Goal: Task Accomplishment & Management: Manage account settings

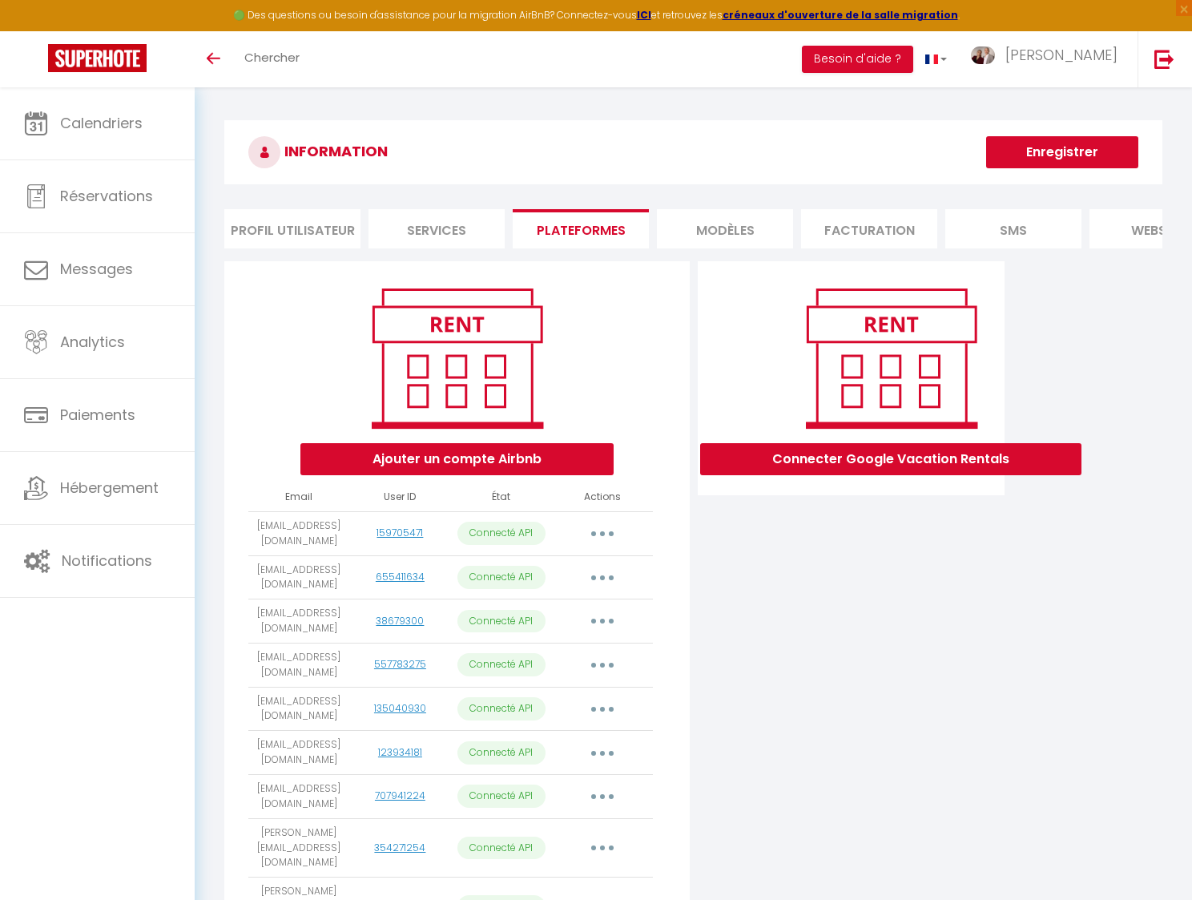
scroll to position [127, 0]
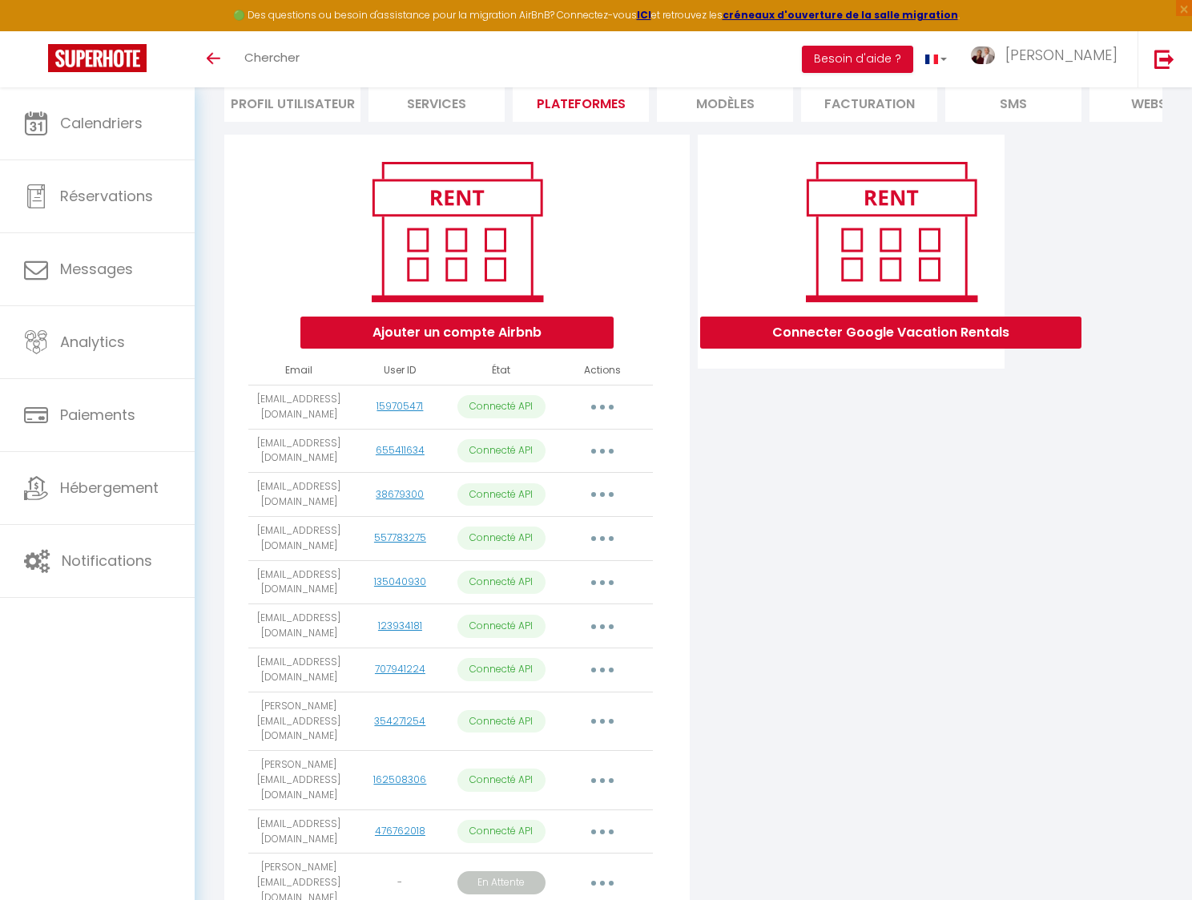
click at [598, 870] on button "button" at bounding box center [602, 883] width 45 height 26
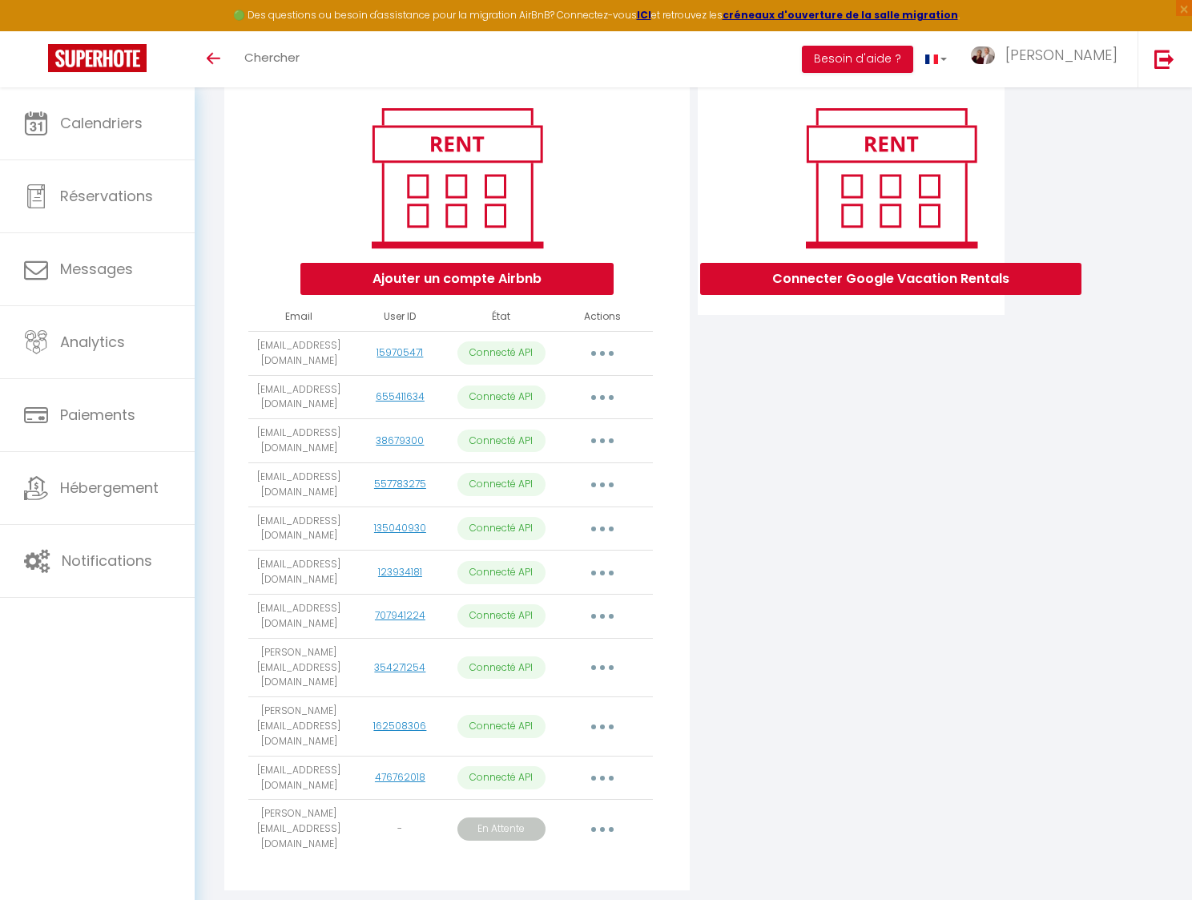
click at [955, 529] on div "Connecter Google Vacation Rentals" at bounding box center [852, 490] width 316 height 819
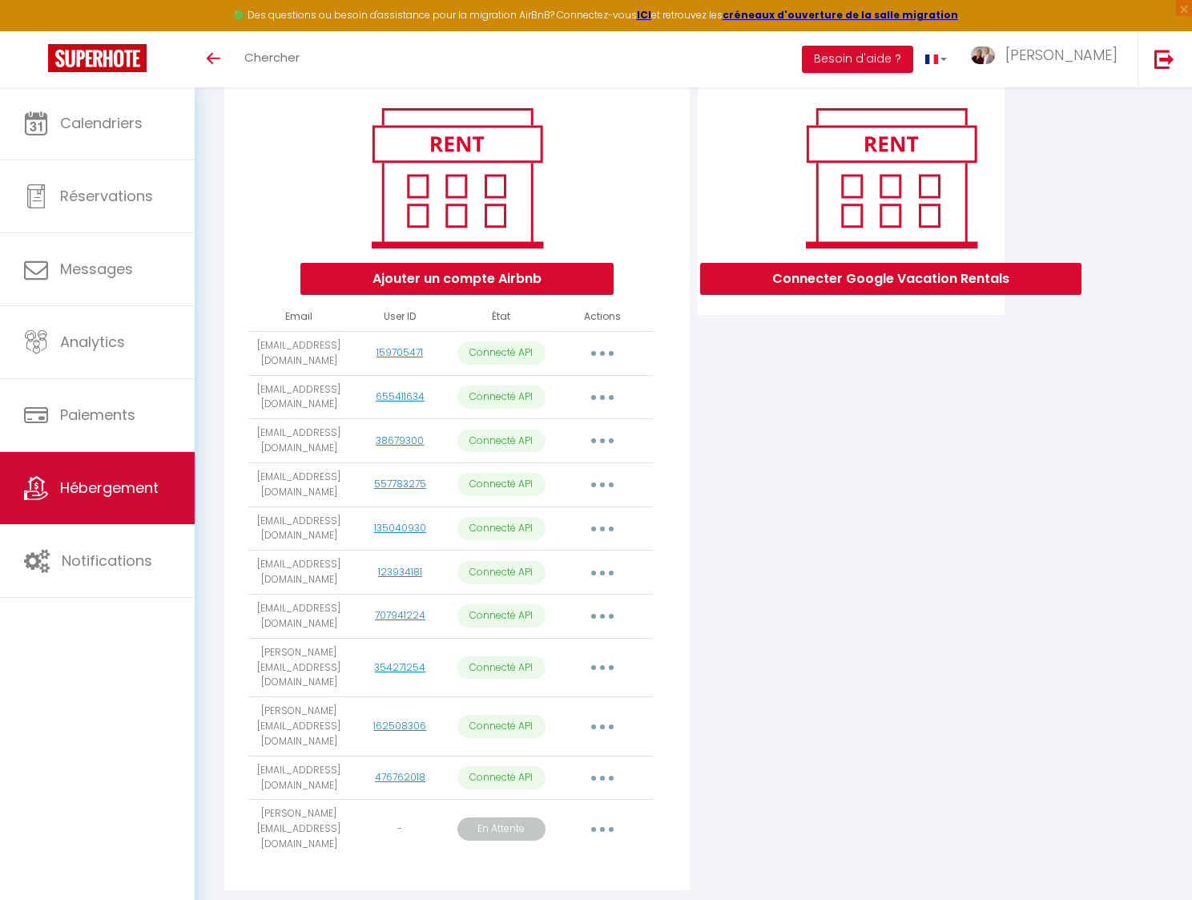
click at [83, 493] on span "Hébergement" at bounding box center [109, 487] width 99 height 20
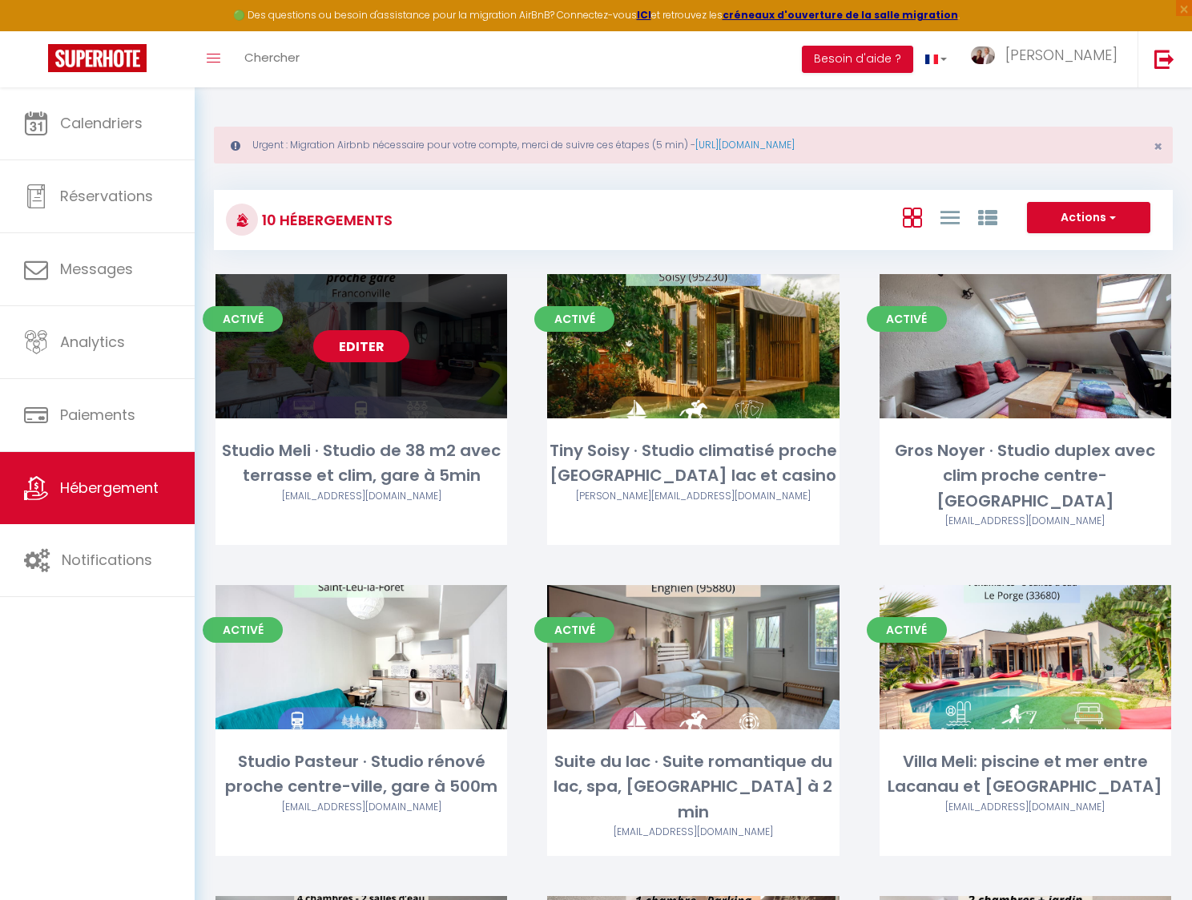
click at [371, 348] on link "Editer" at bounding box center [361, 346] width 96 height 32
click at [352, 343] on link "Editer" at bounding box center [361, 346] width 96 height 32
select select "3"
select select "2"
select select "1"
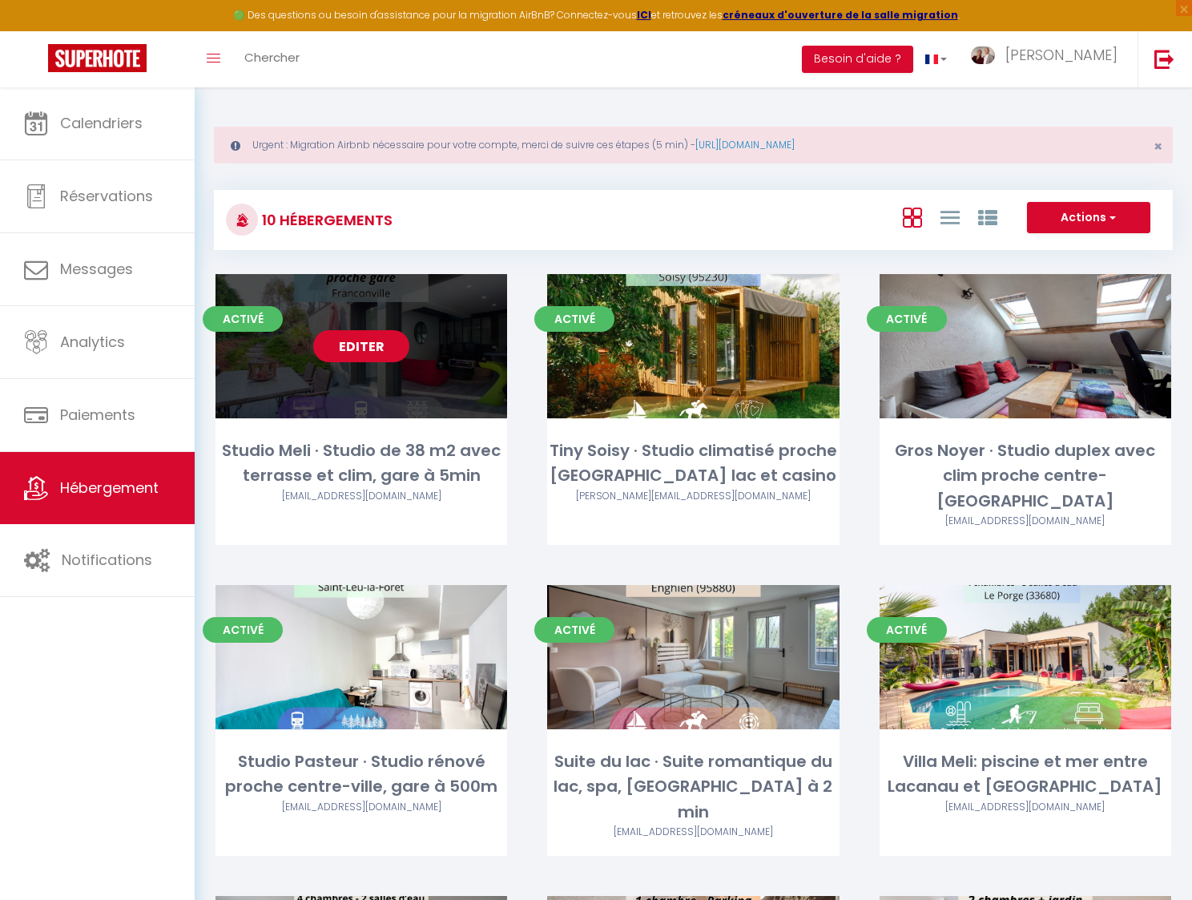
select select "1"
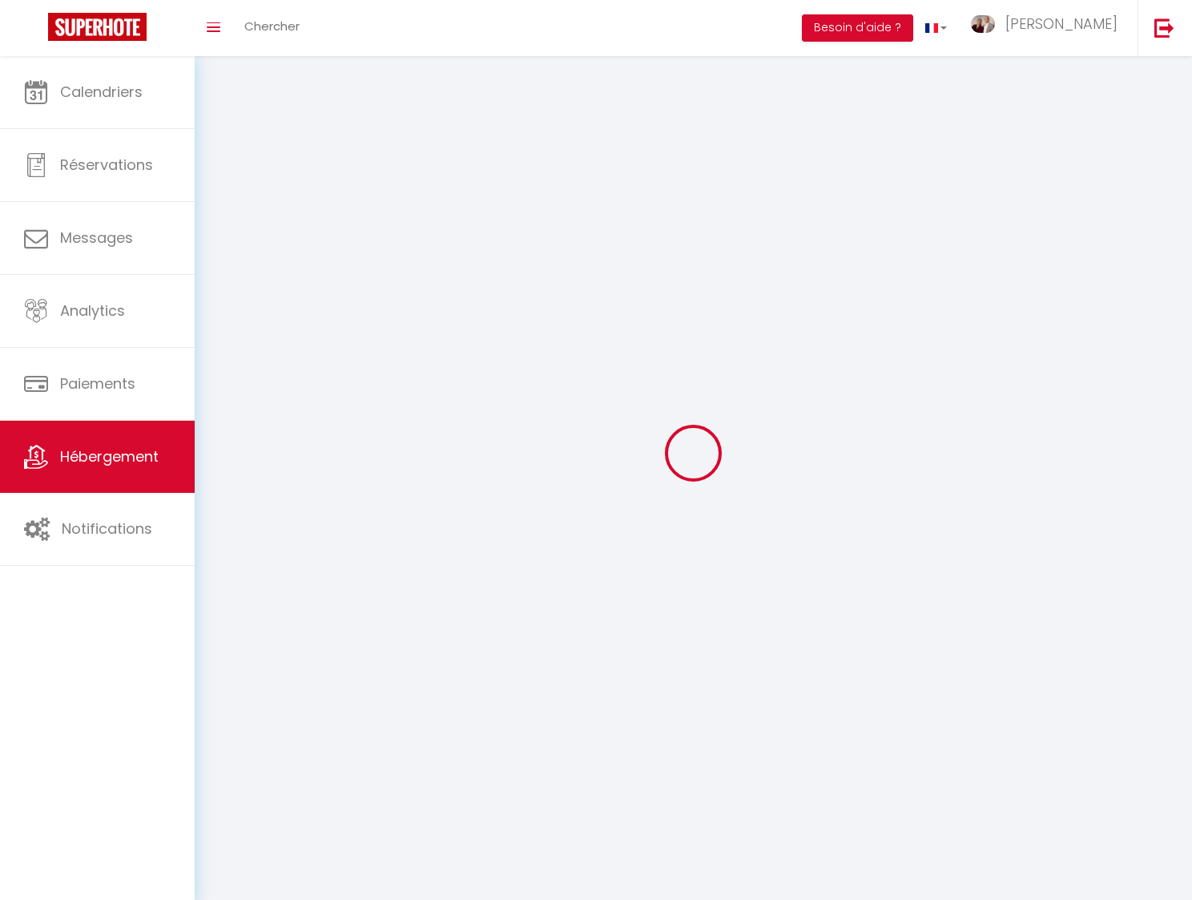
select select
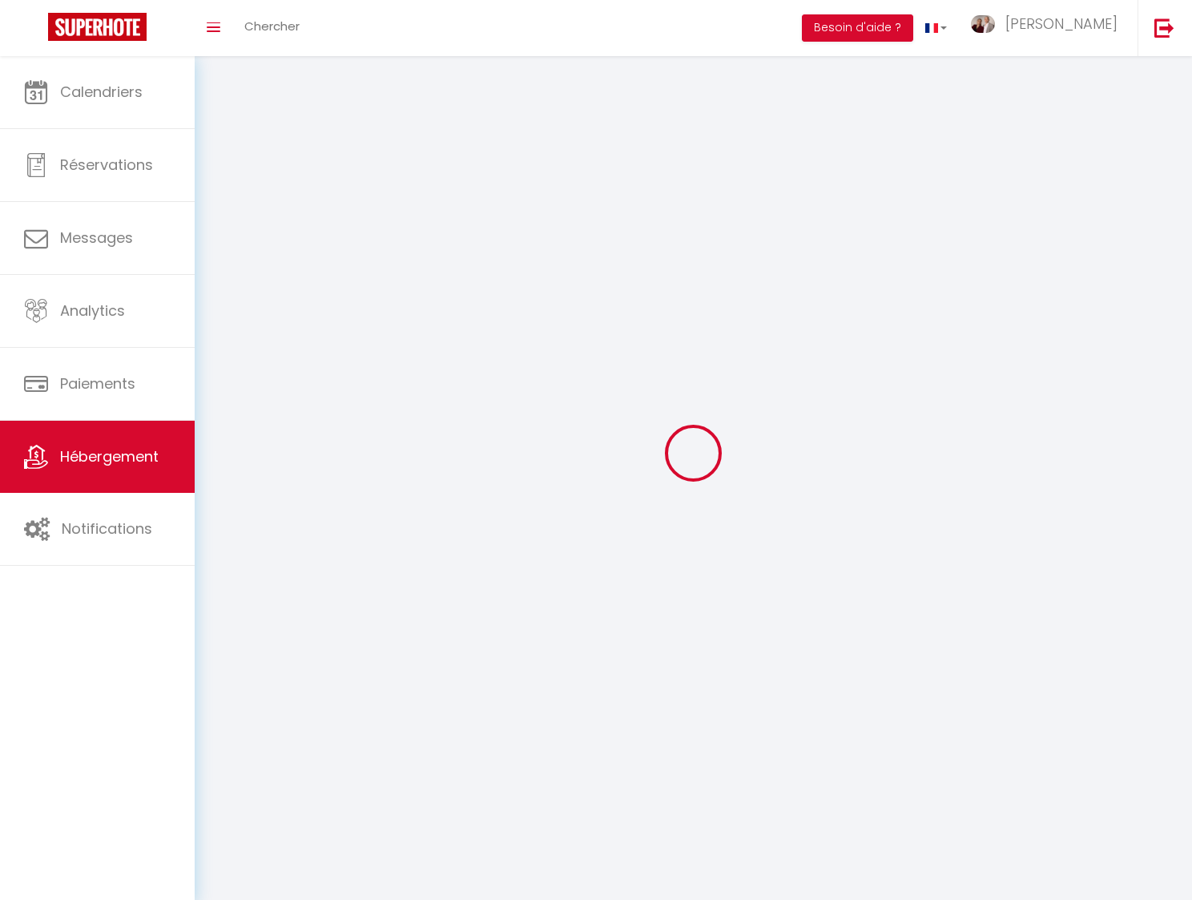
checkbox input "false"
select select
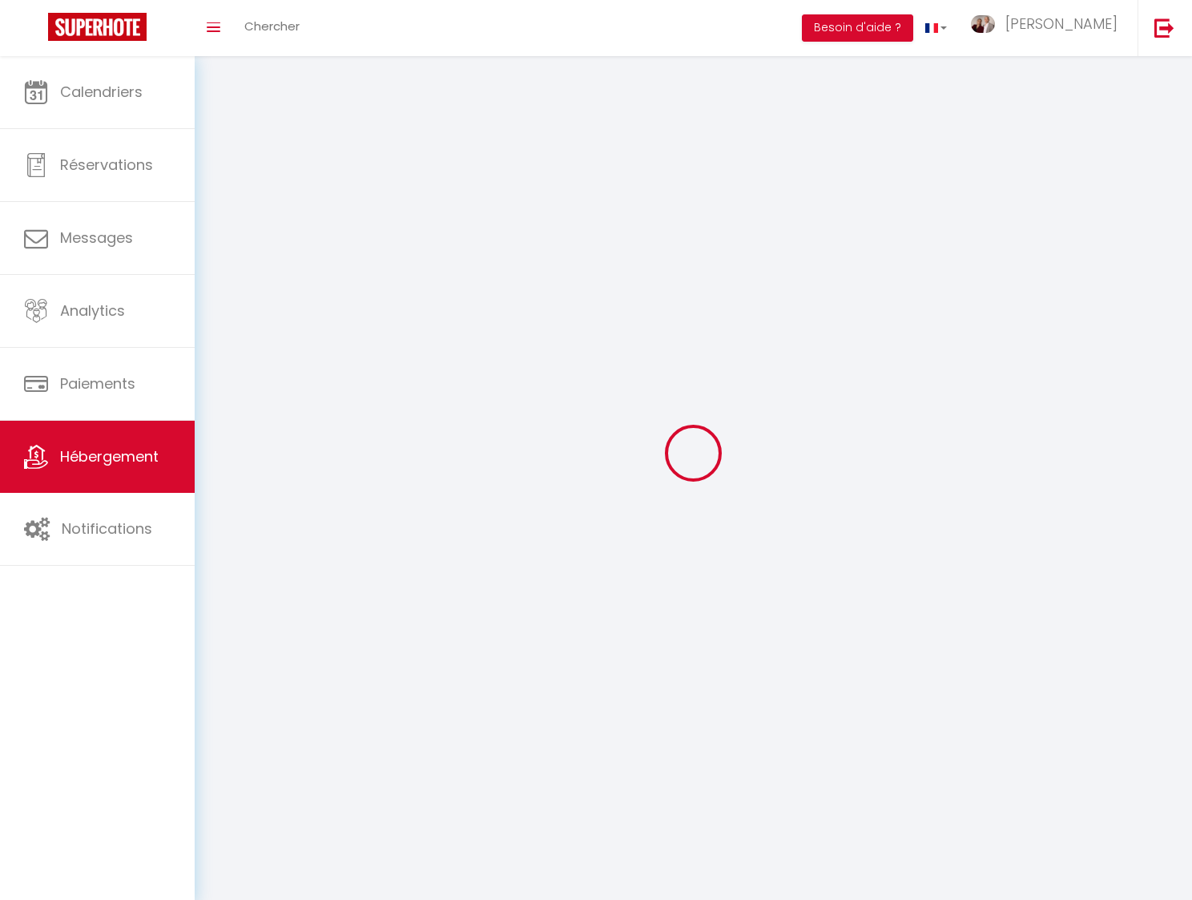
select select
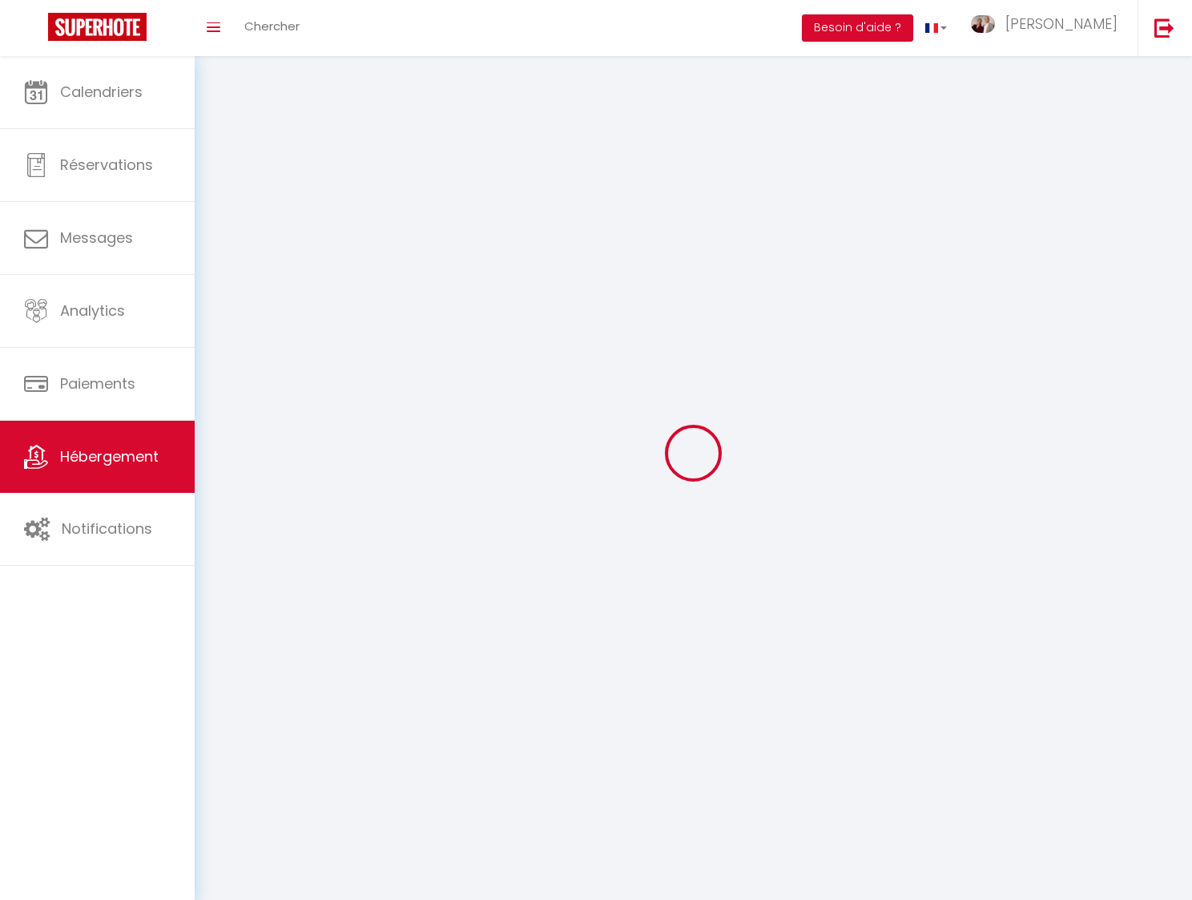
select select
checkbox input "false"
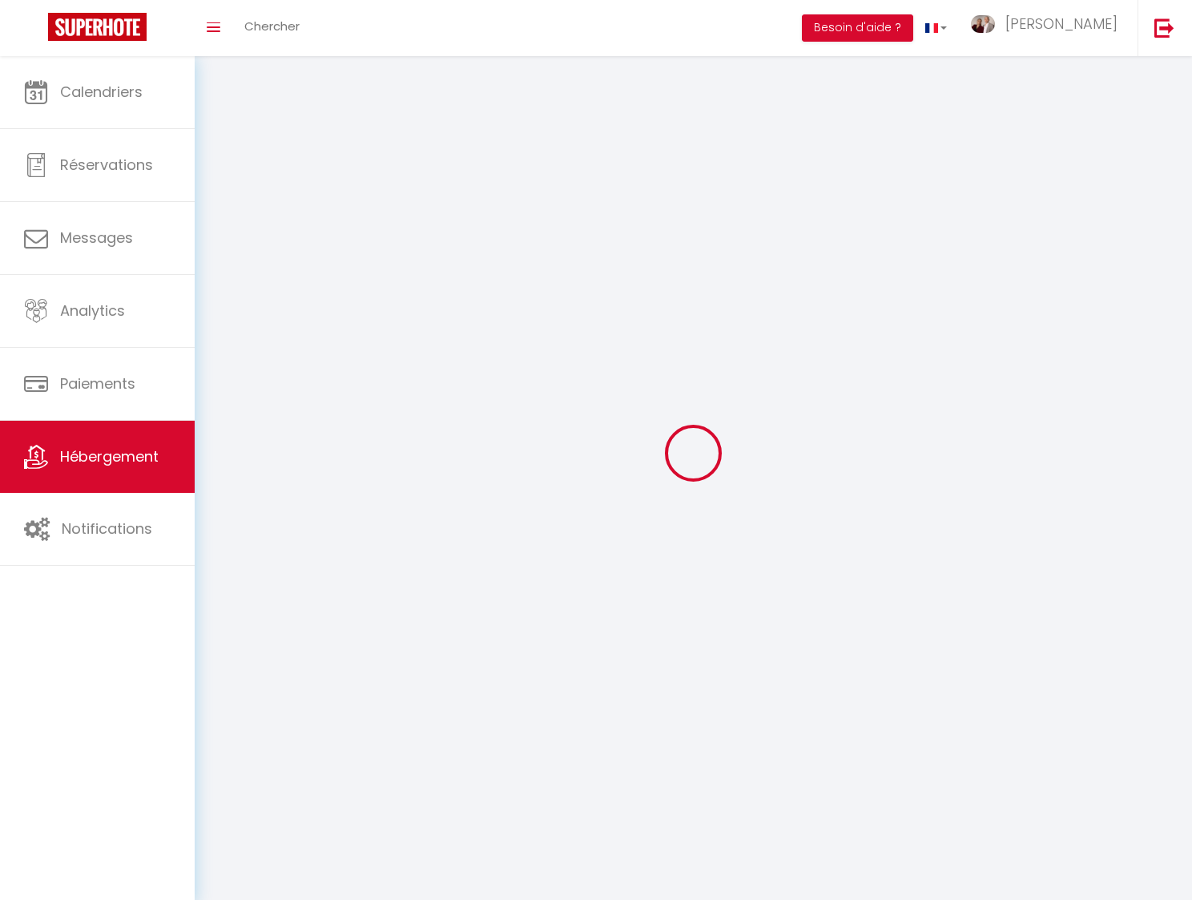
select select
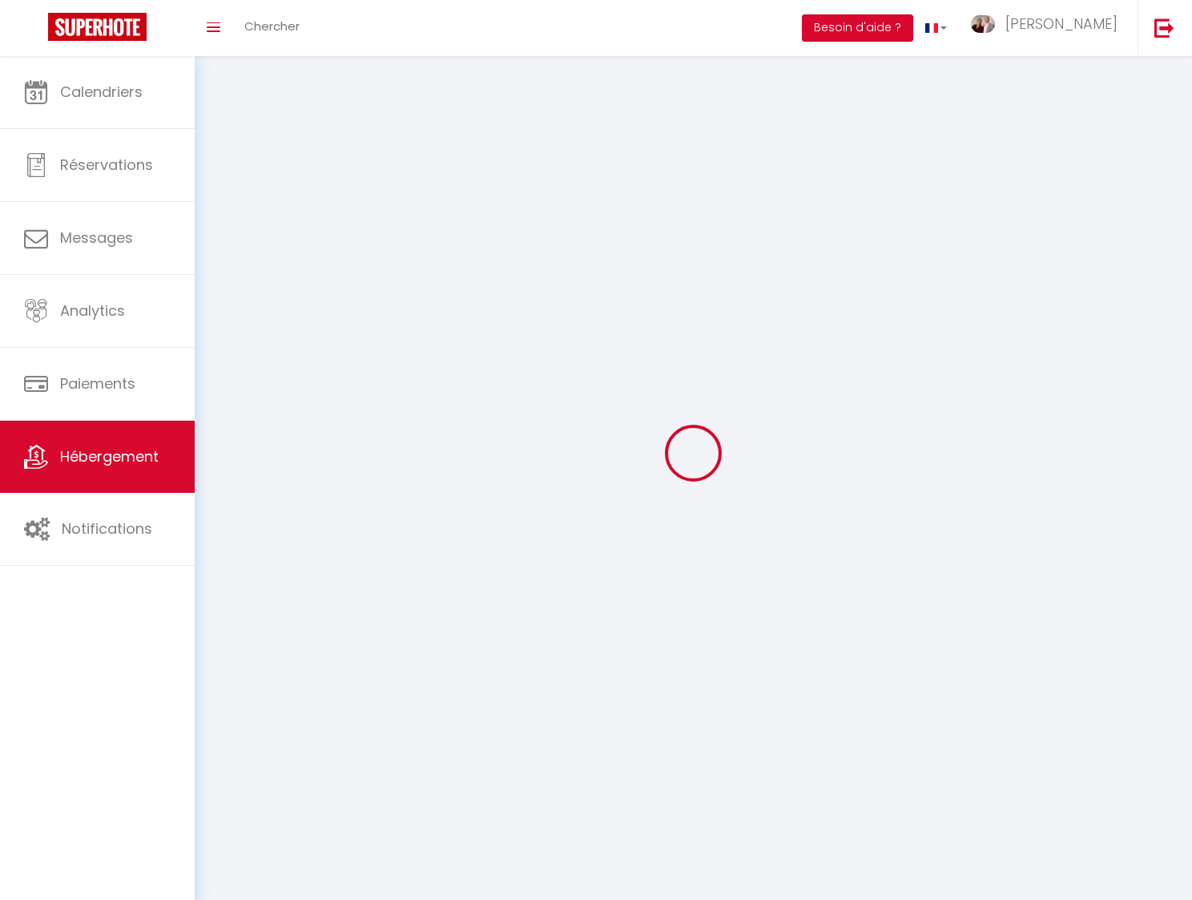
select select
checkbox input "false"
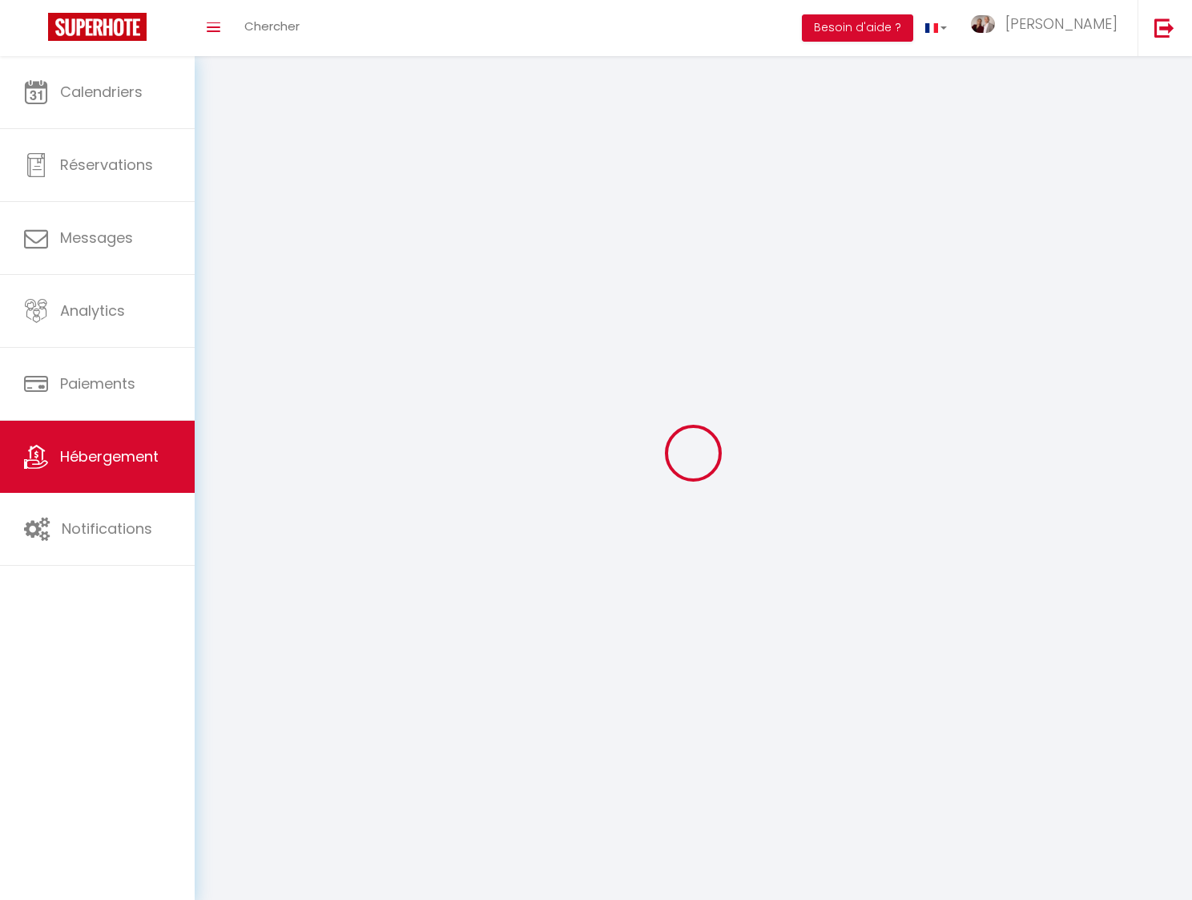
checkbox input "false"
select select
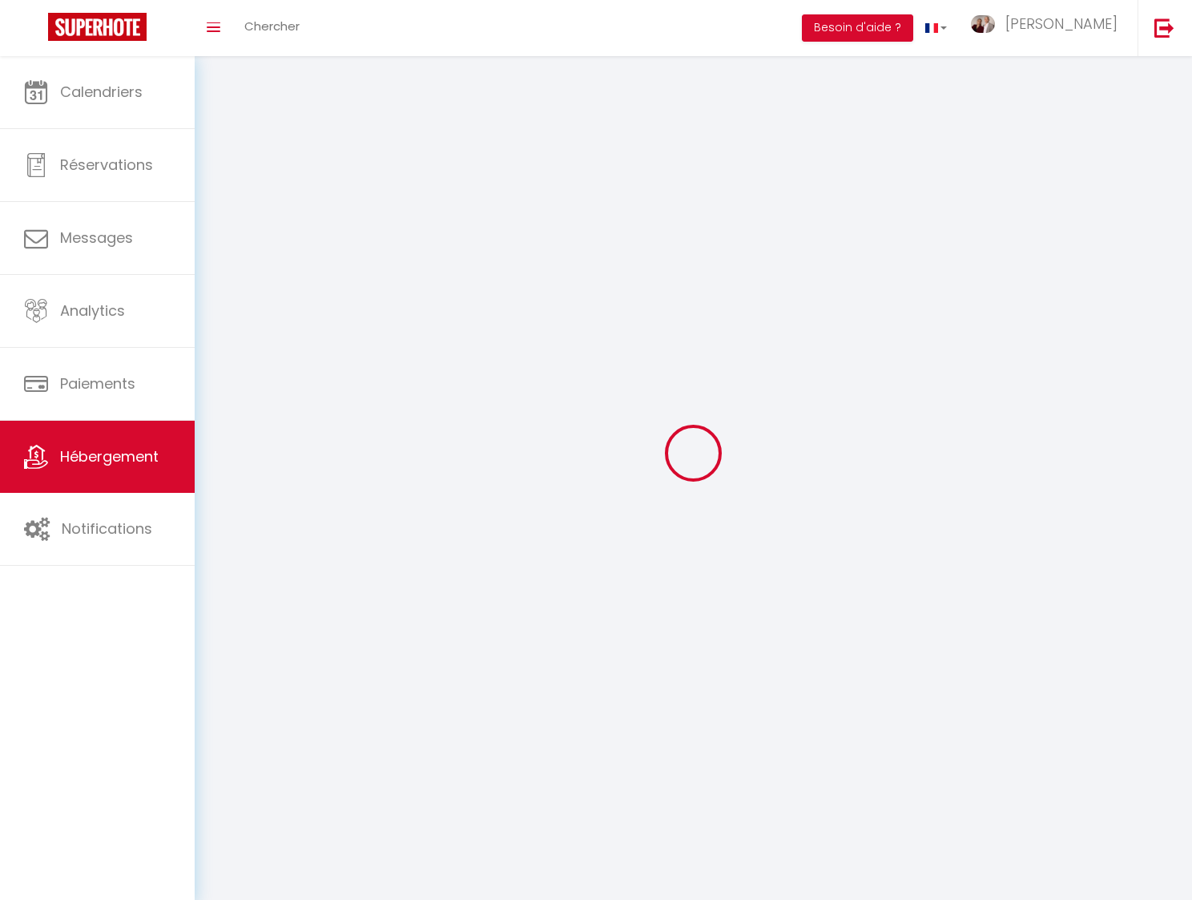
select select
checkbox input "false"
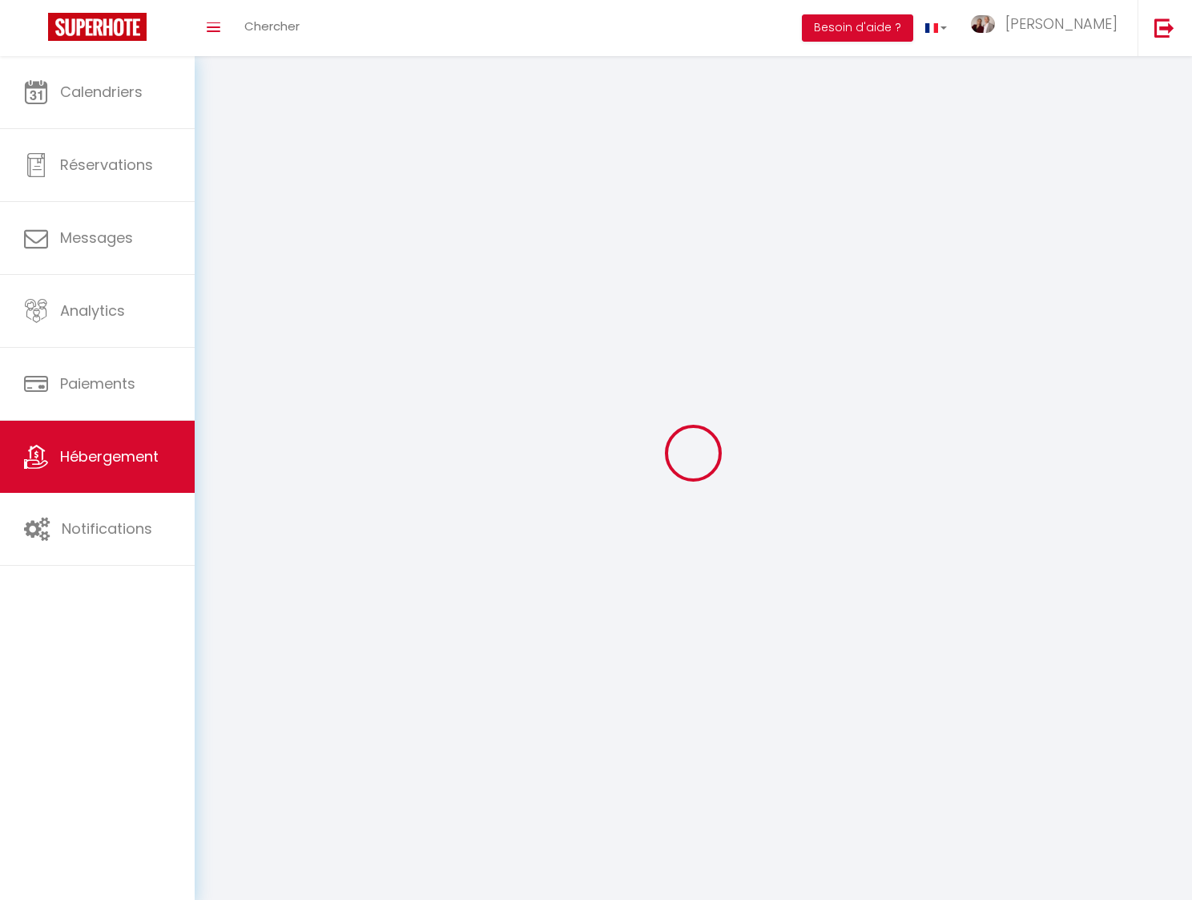
checkbox input "false"
select select
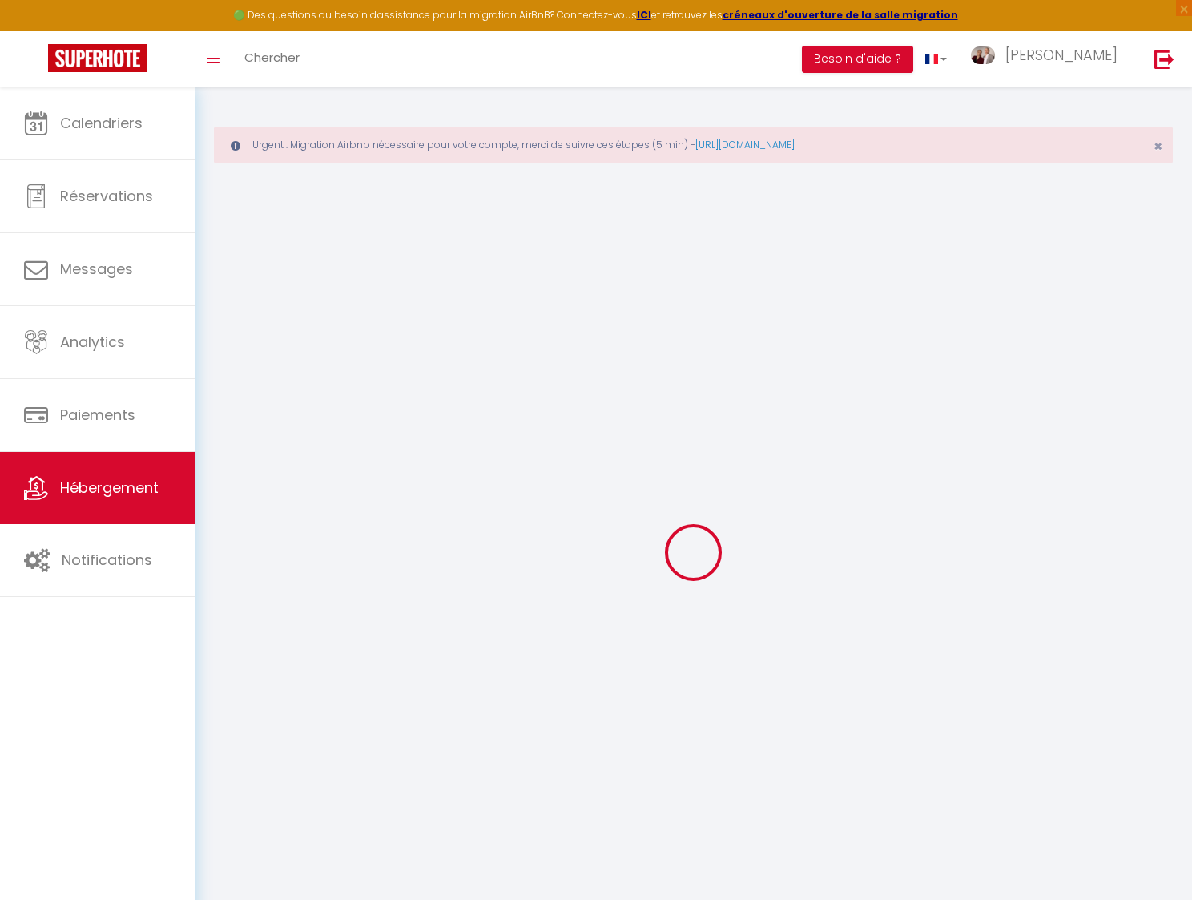
select select
type input "[EMAIL_ADDRESS][DOMAIN_NAME]"
checkbox input "true"
select select
checkbox input "false"
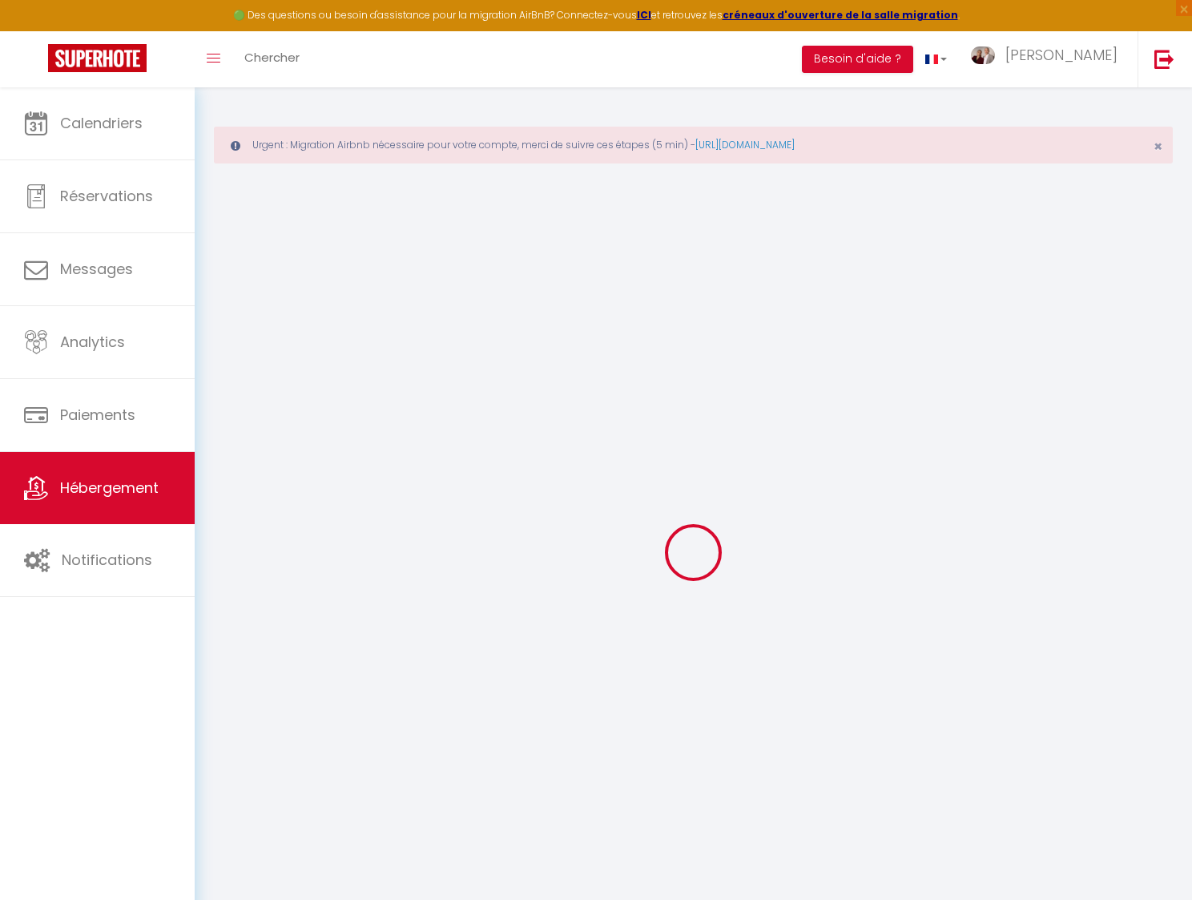
checkbox input "false"
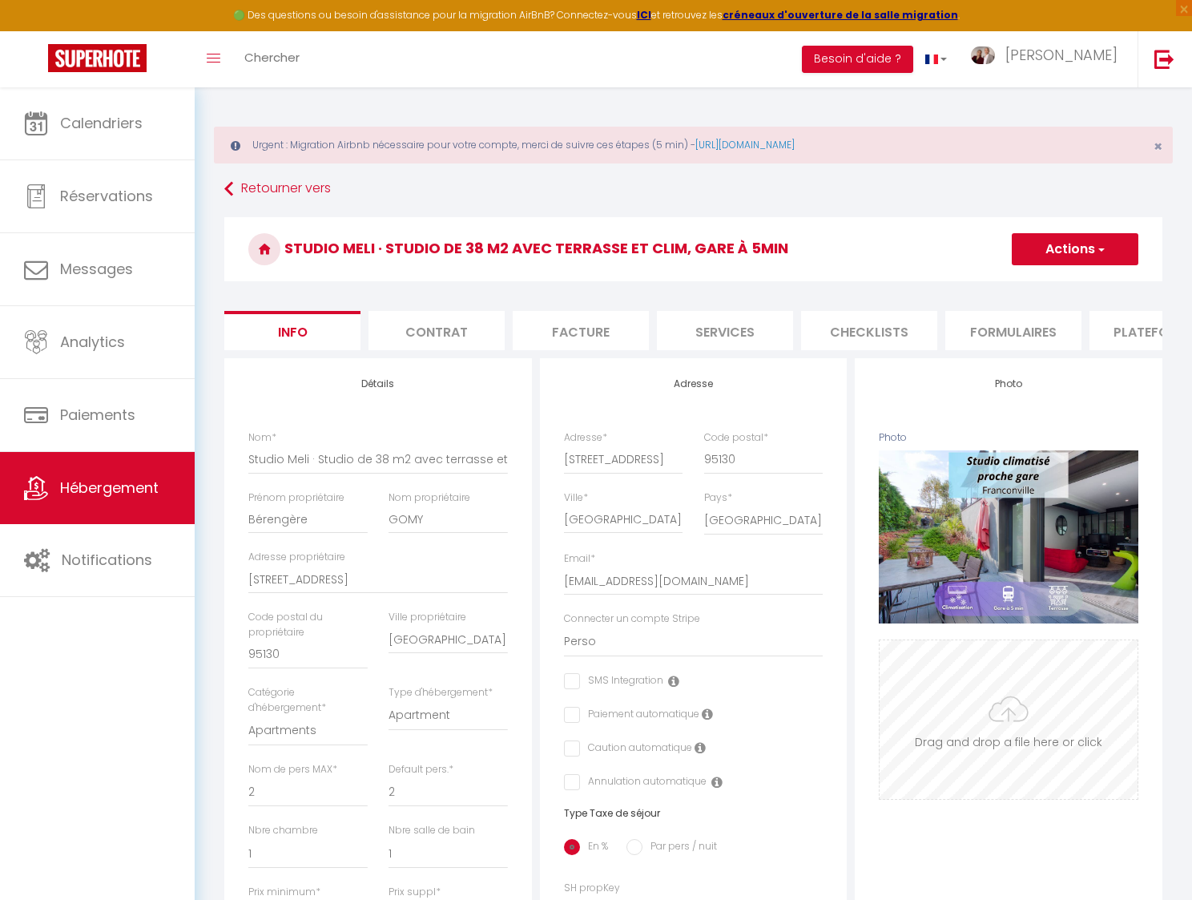
scroll to position [9, 0]
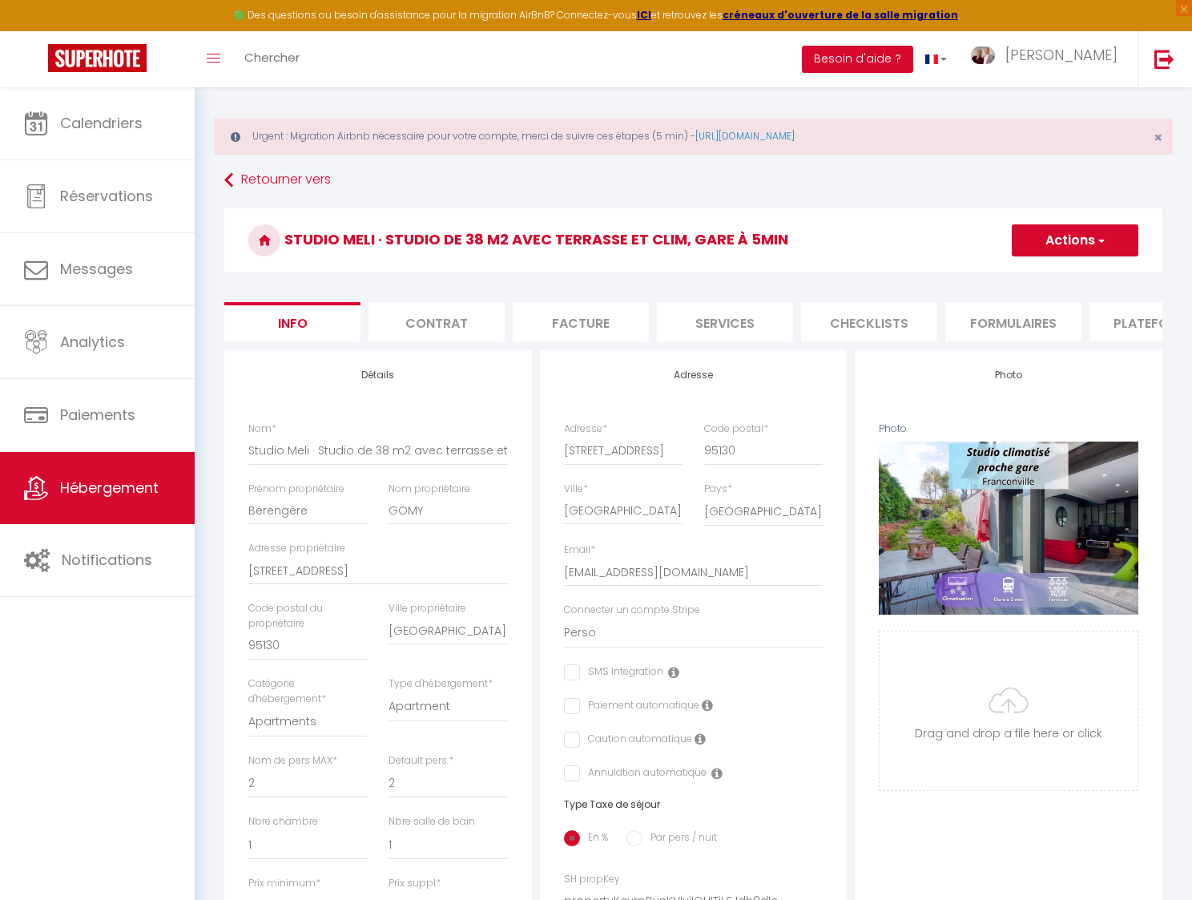
click at [715, 331] on li "Services" at bounding box center [725, 321] width 136 height 39
select select
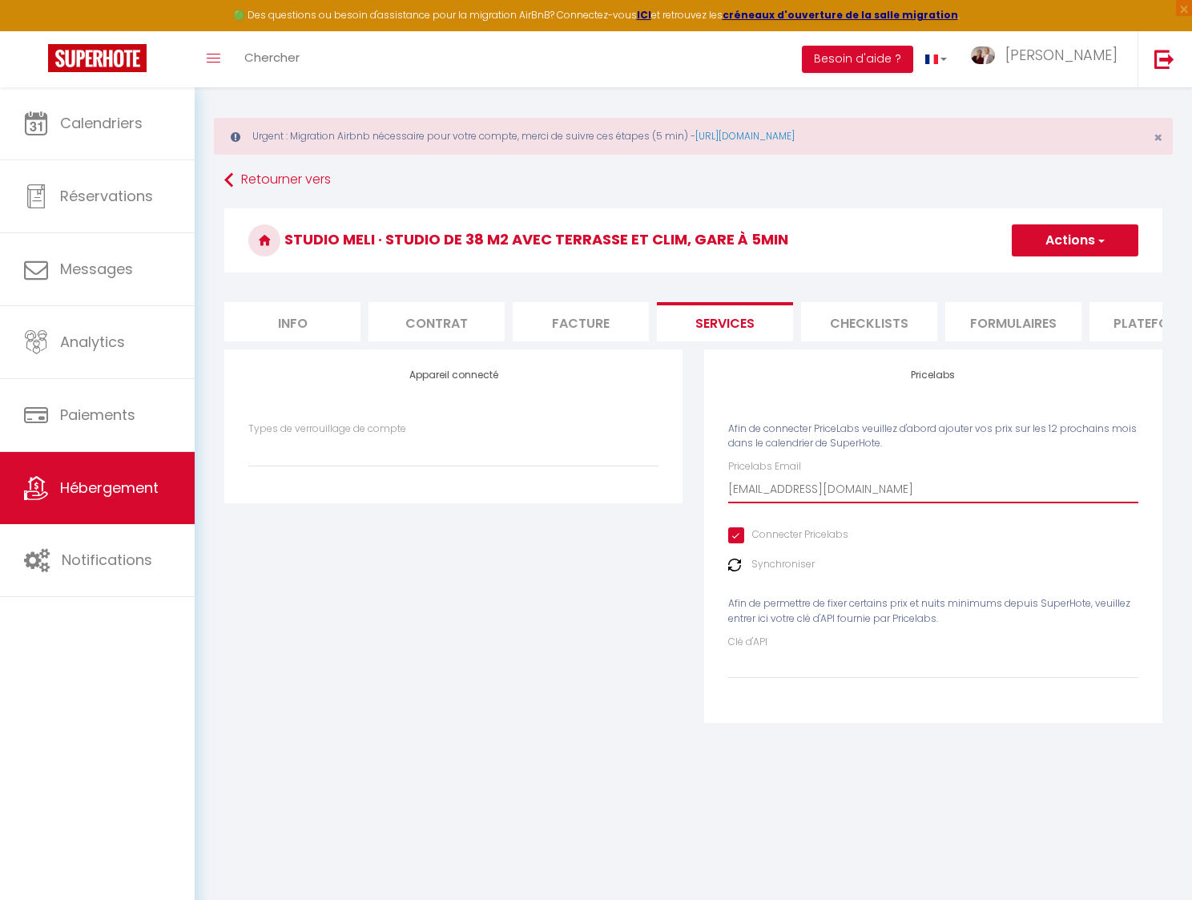
click at [855, 492] on input "[EMAIL_ADDRESS][DOMAIN_NAME]" at bounding box center [933, 488] width 410 height 29
drag, startPoint x: 856, startPoint y: 226, endPoint x: 867, endPoint y: 231, distance: 11.5
click at [856, 226] on h3 "Studio Meli · Studio de 38 m2 avec terrasse et clim, gare à 5min" at bounding box center [693, 240] width 938 height 64
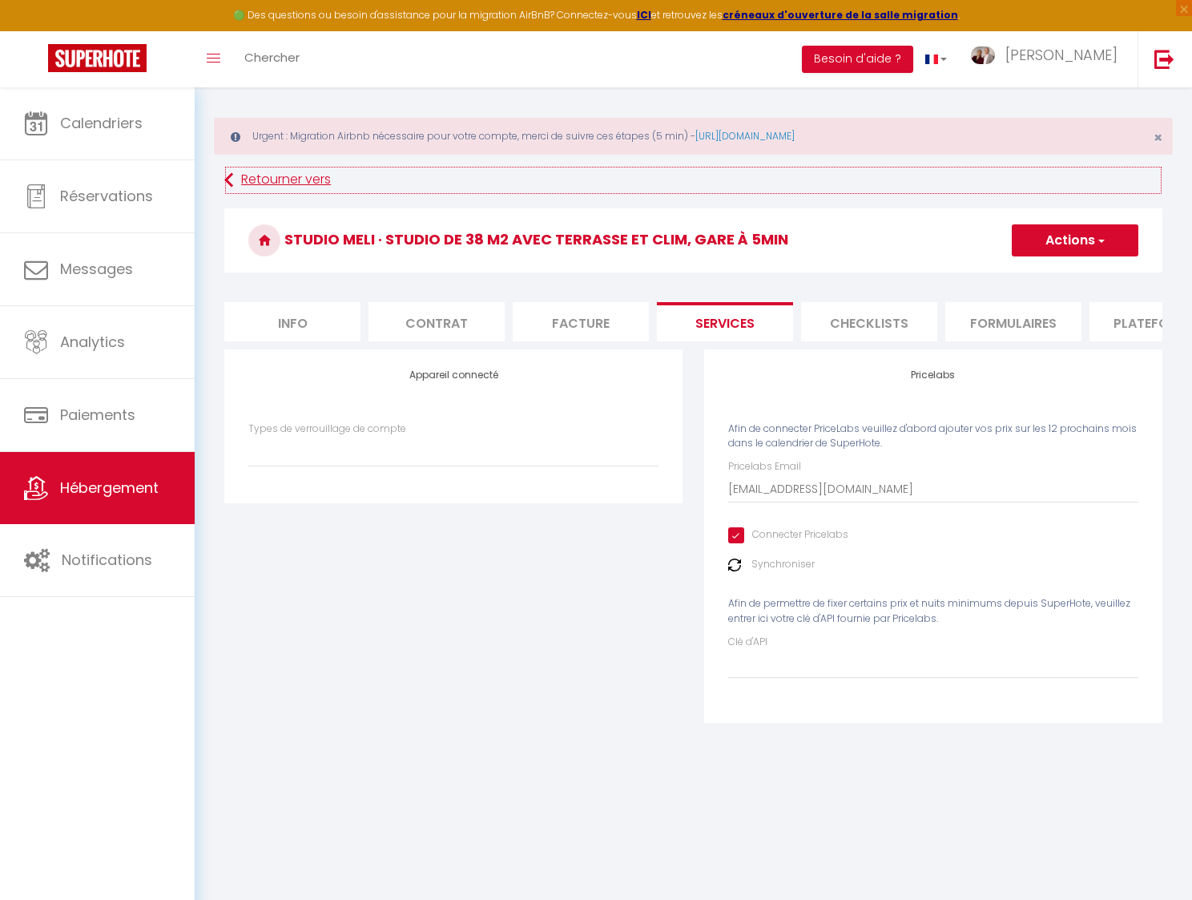
click at [290, 179] on link "Retourner vers" at bounding box center [693, 180] width 938 height 29
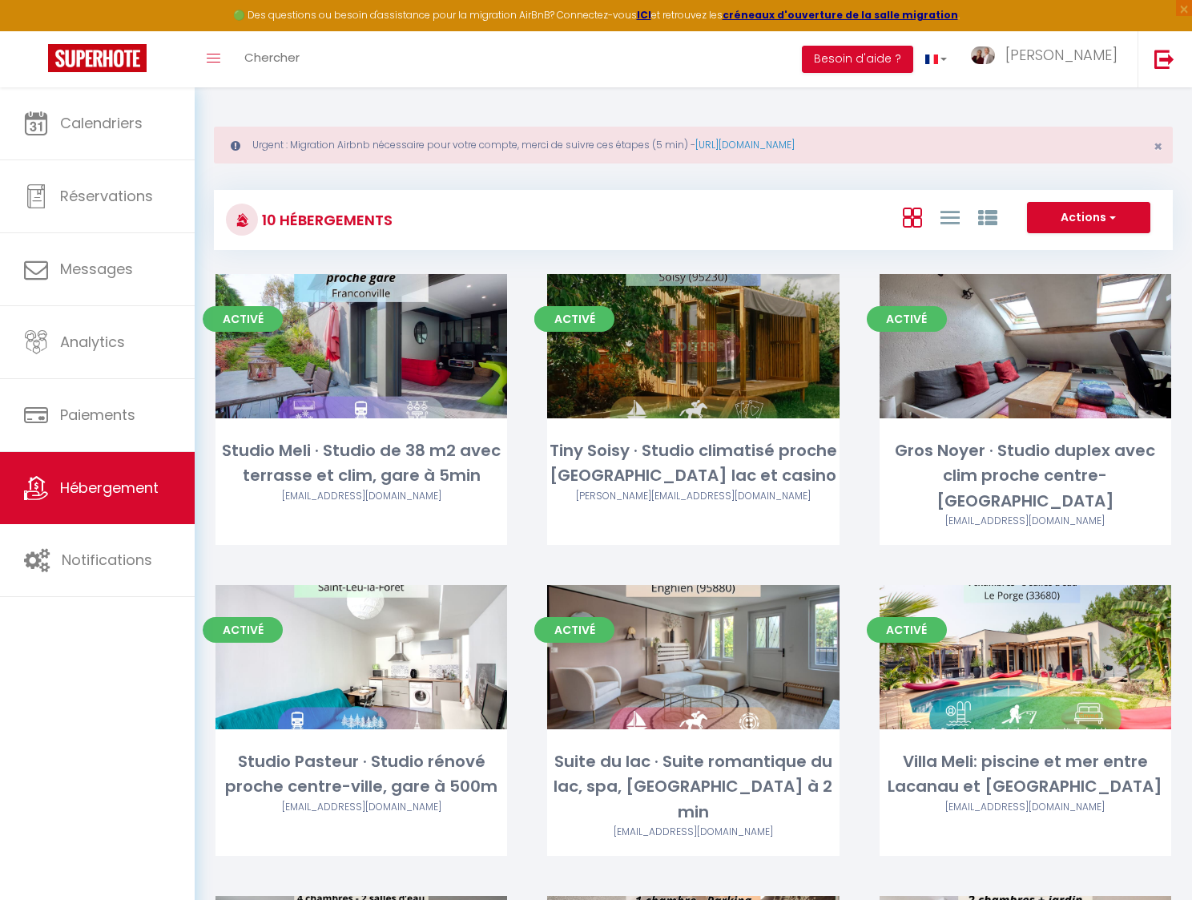
click at [686, 349] on link "Editer" at bounding box center [693, 346] width 96 height 32
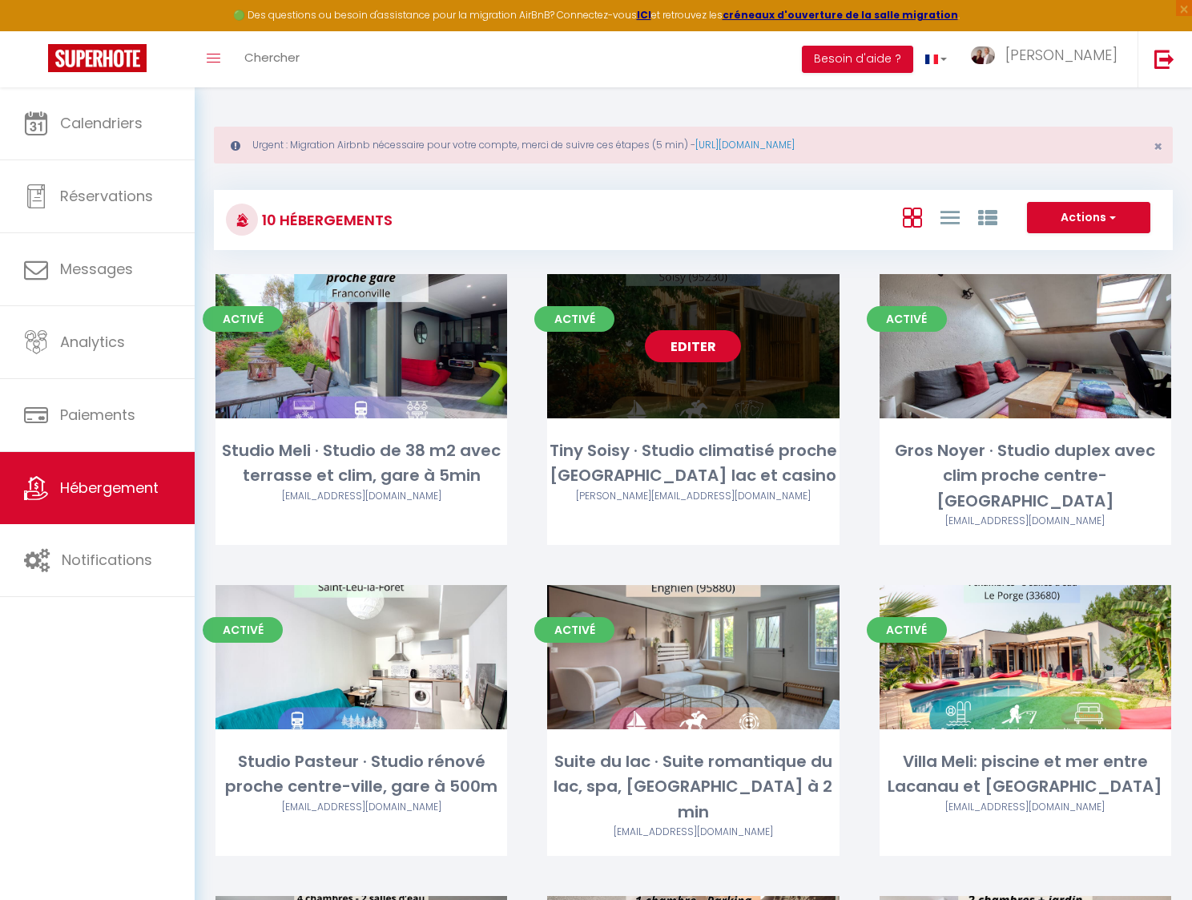
click at [689, 344] on link "Editer" at bounding box center [693, 346] width 96 height 32
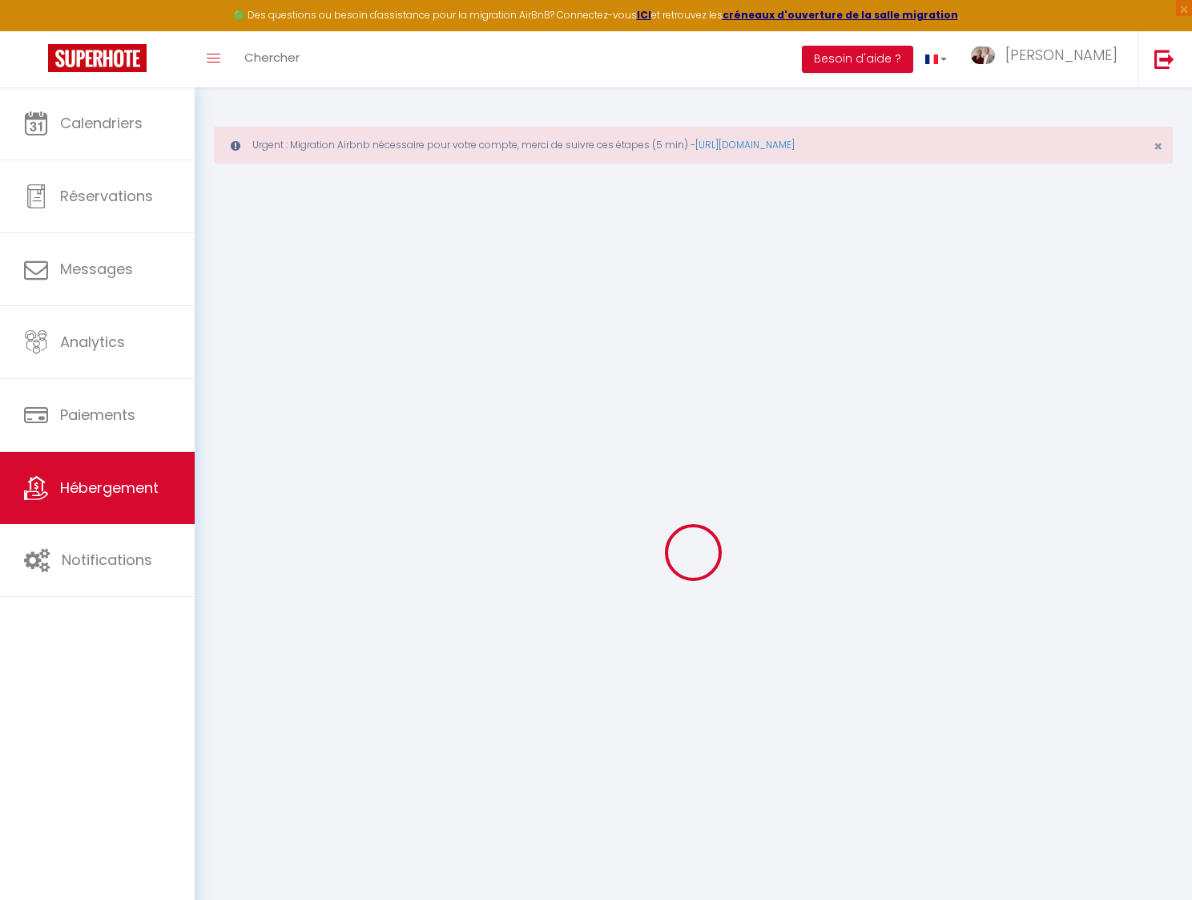
select select
checkbox input "false"
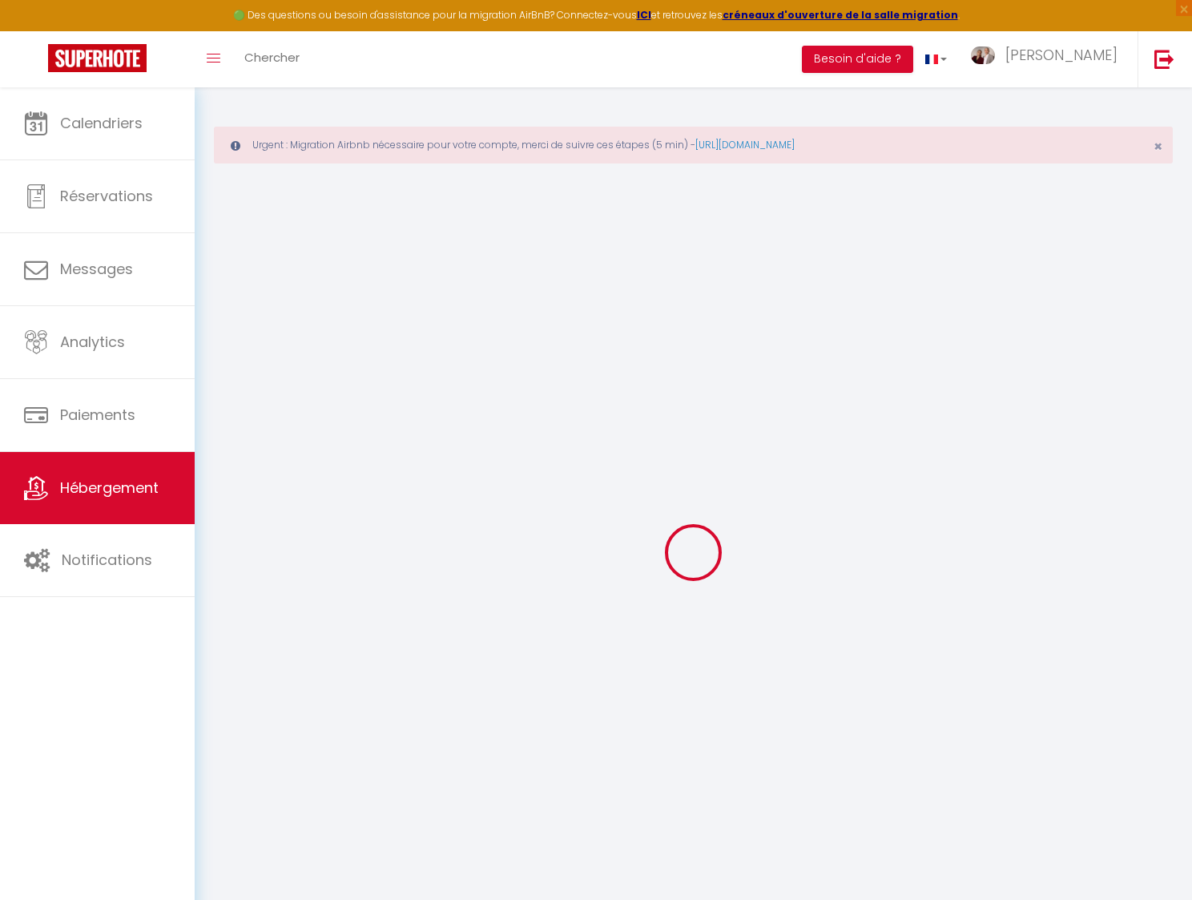
checkbox input "false"
select select "tiny_house"
select select "16:00"
select select "20:00"
select select "10:00"
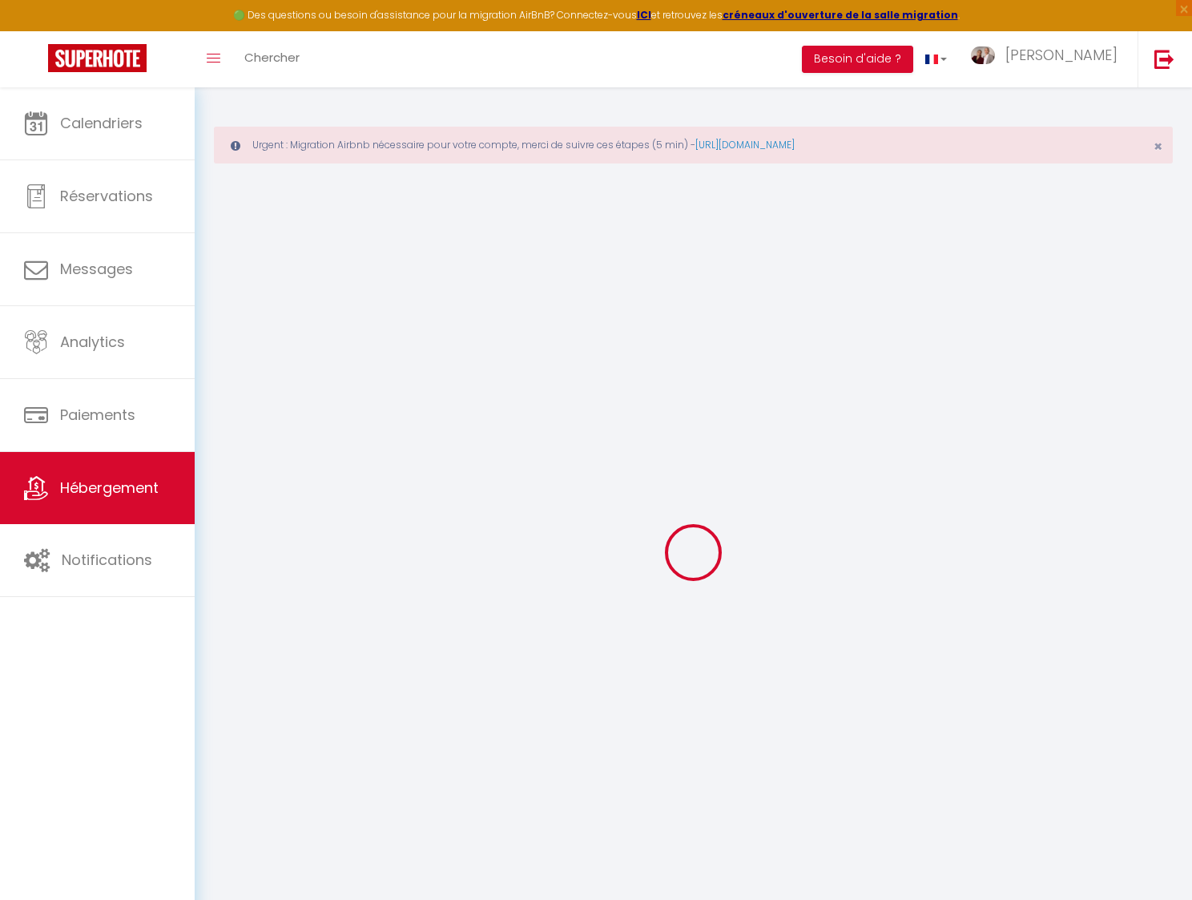
select select "30"
select select "18:00"
select select
checkbox input "false"
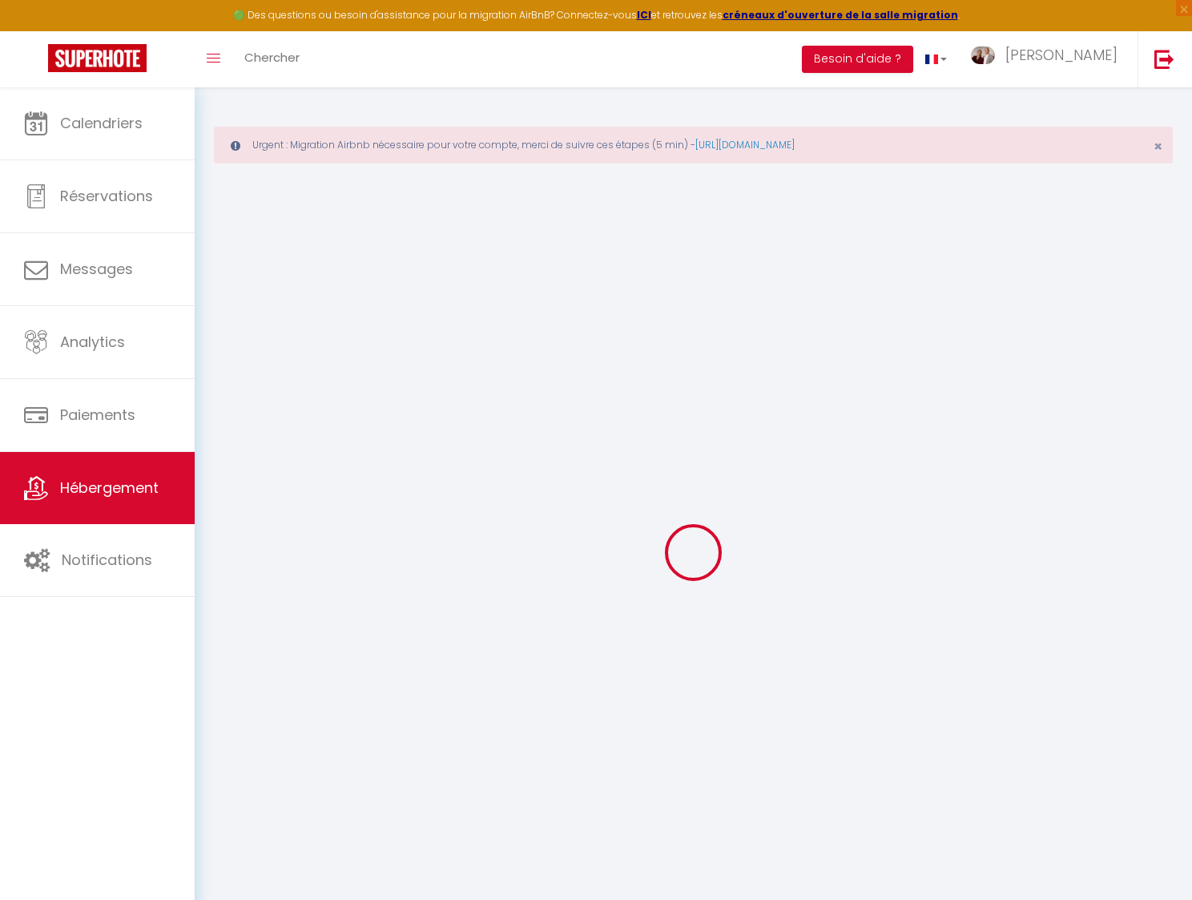
checkbox input "false"
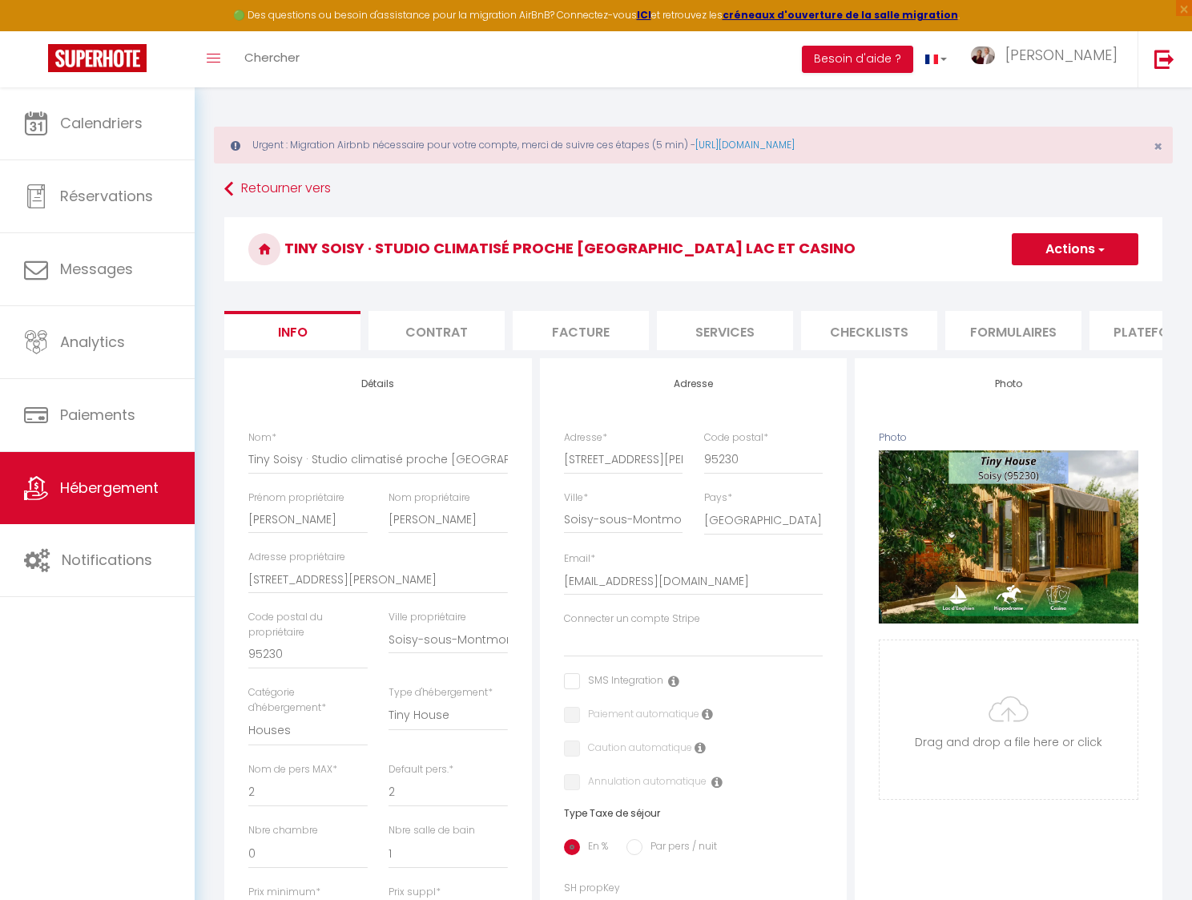
click at [711, 330] on li "Services" at bounding box center [725, 330] width 136 height 39
select select
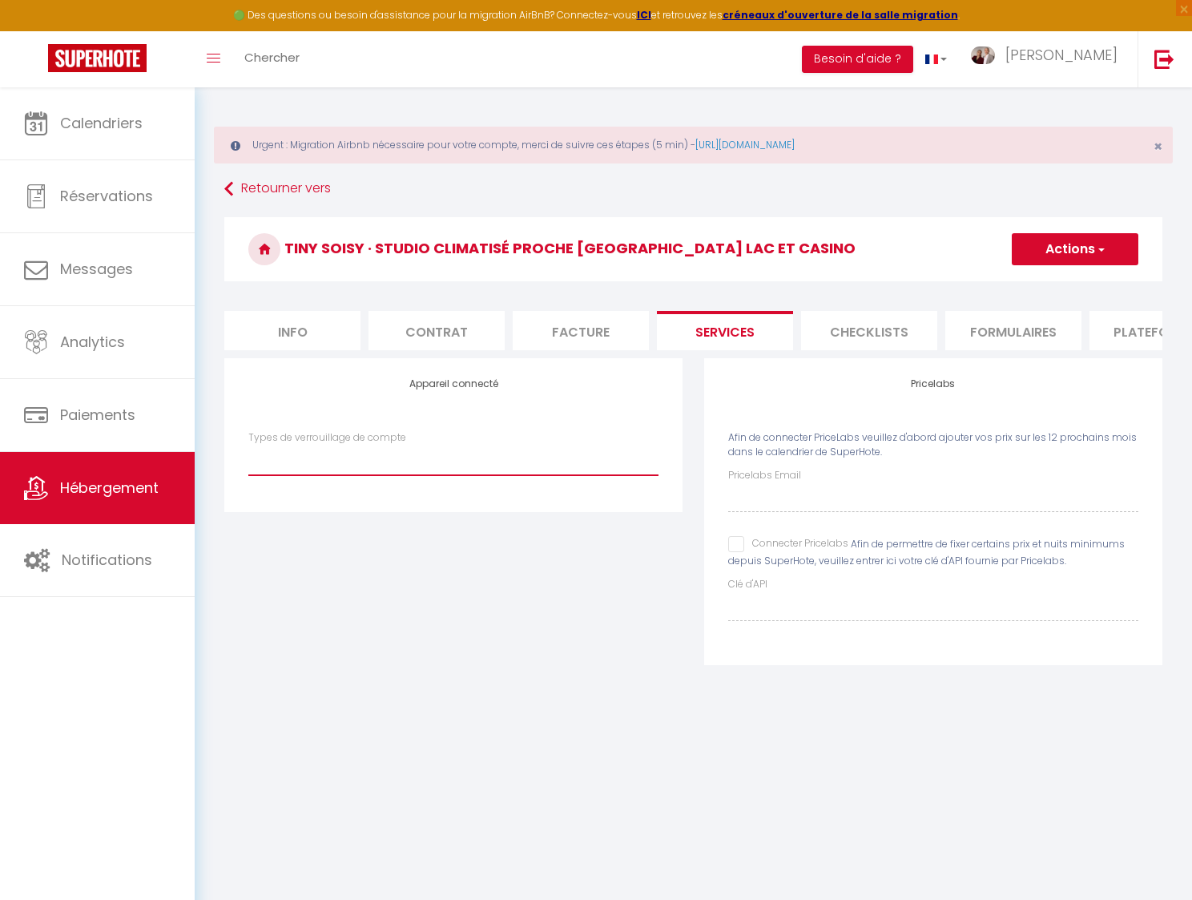
click at [248, 445] on select "Types de verrouillage de compte" at bounding box center [453, 460] width 410 height 30
drag, startPoint x: 735, startPoint y: 546, endPoint x: 759, endPoint y: 519, distance: 35.8
click at [737, 546] on input "Connecter Pricelabs" at bounding box center [788, 544] width 120 height 16
checkbox input "true"
select select
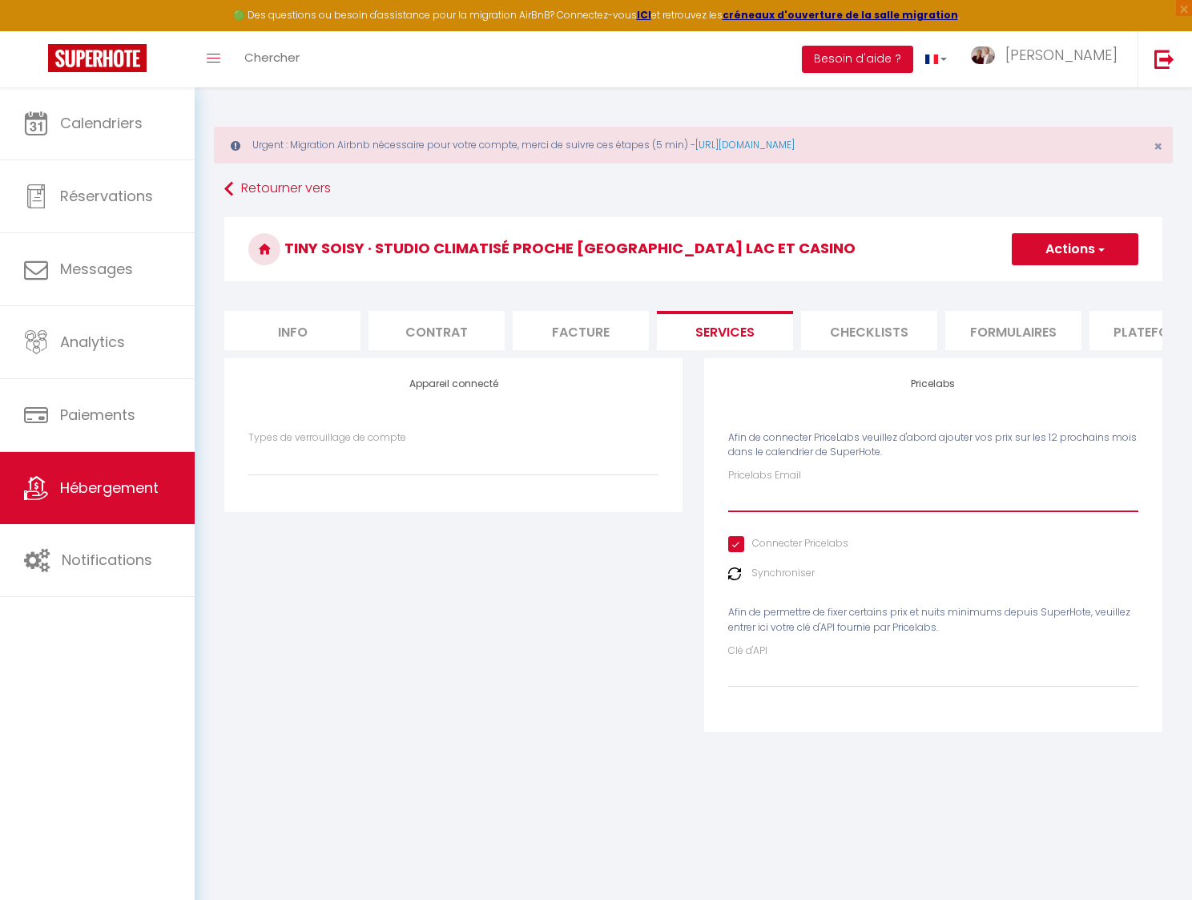
click at [785, 497] on input "Pricelabs Email" at bounding box center [933, 497] width 410 height 29
click at [786, 507] on input "Pricelabs Email" at bounding box center [933, 497] width 410 height 29
paste input "[EMAIL_ADDRESS][DOMAIN_NAME]"
type input "[EMAIL_ADDRESS][DOMAIN_NAME]"
select select
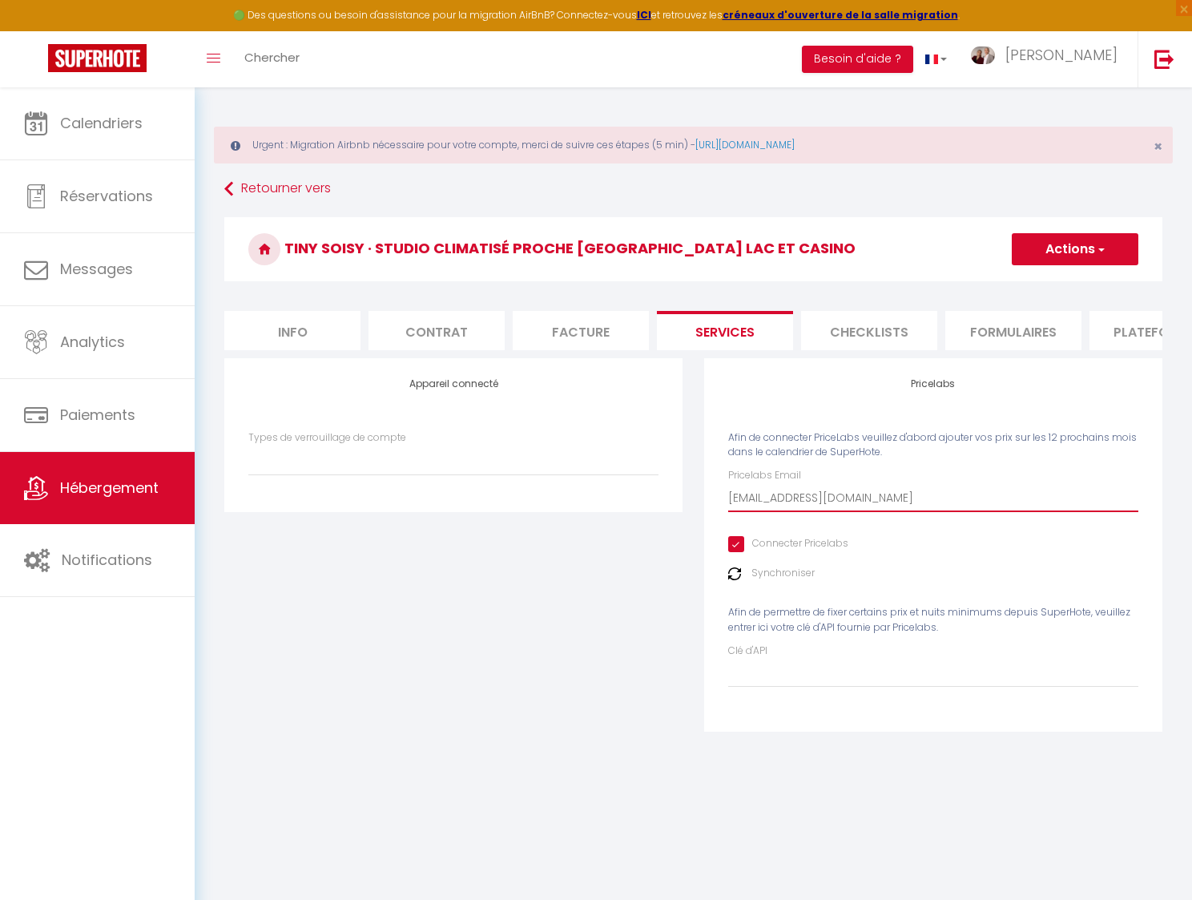
type input "[EMAIL_ADDRESS][DOMAIN_NAME]"
click at [736, 574] on img at bounding box center [734, 573] width 13 height 13
click at [735, 574] on img at bounding box center [734, 573] width 13 height 13
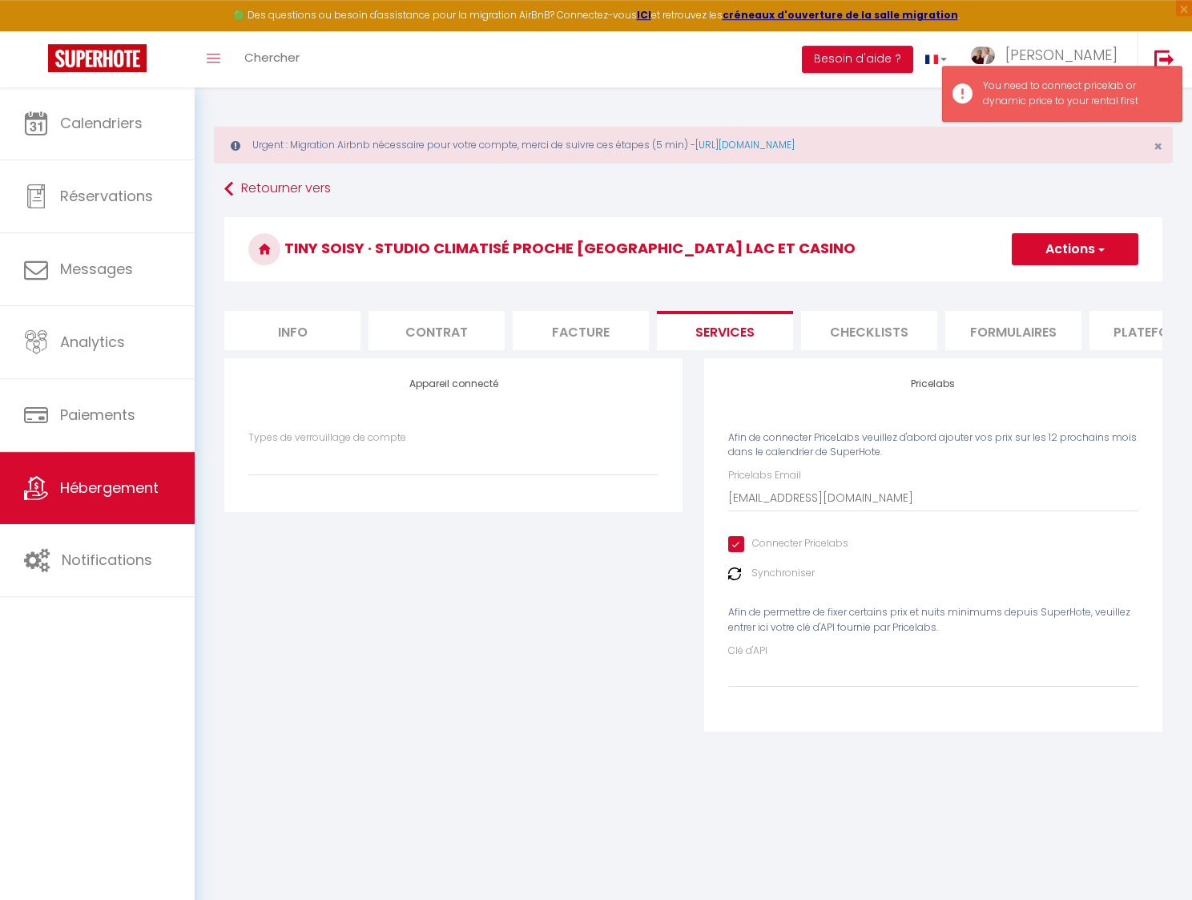
click at [970, 562] on div "Pricelabs Email [EMAIL_ADDRESS][DOMAIN_NAME] Connecter Pricelabs Synchroniser A…" at bounding box center [933, 577] width 410 height 219
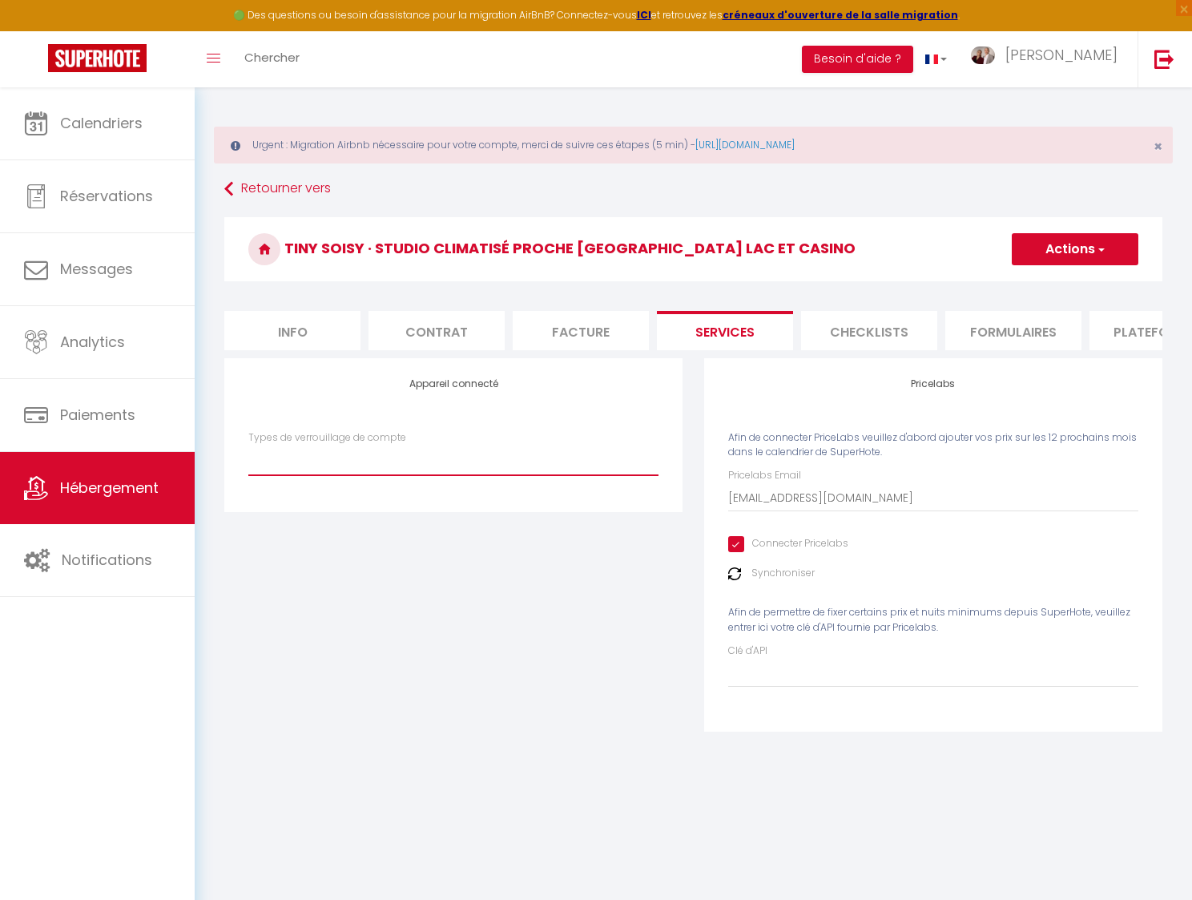
click at [248, 445] on select "Types de verrouillage de compte" at bounding box center [453, 460] width 410 height 30
click at [937, 438] on span "Afin de connecter PriceLabs veuillez d'abord ajouter vos prix sur les 12 procha…" at bounding box center [932, 444] width 409 height 29
click at [1090, 239] on button "Actions" at bounding box center [1075, 249] width 127 height 32
click at [1082, 281] on link "Enregistrer" at bounding box center [1074, 284] width 127 height 21
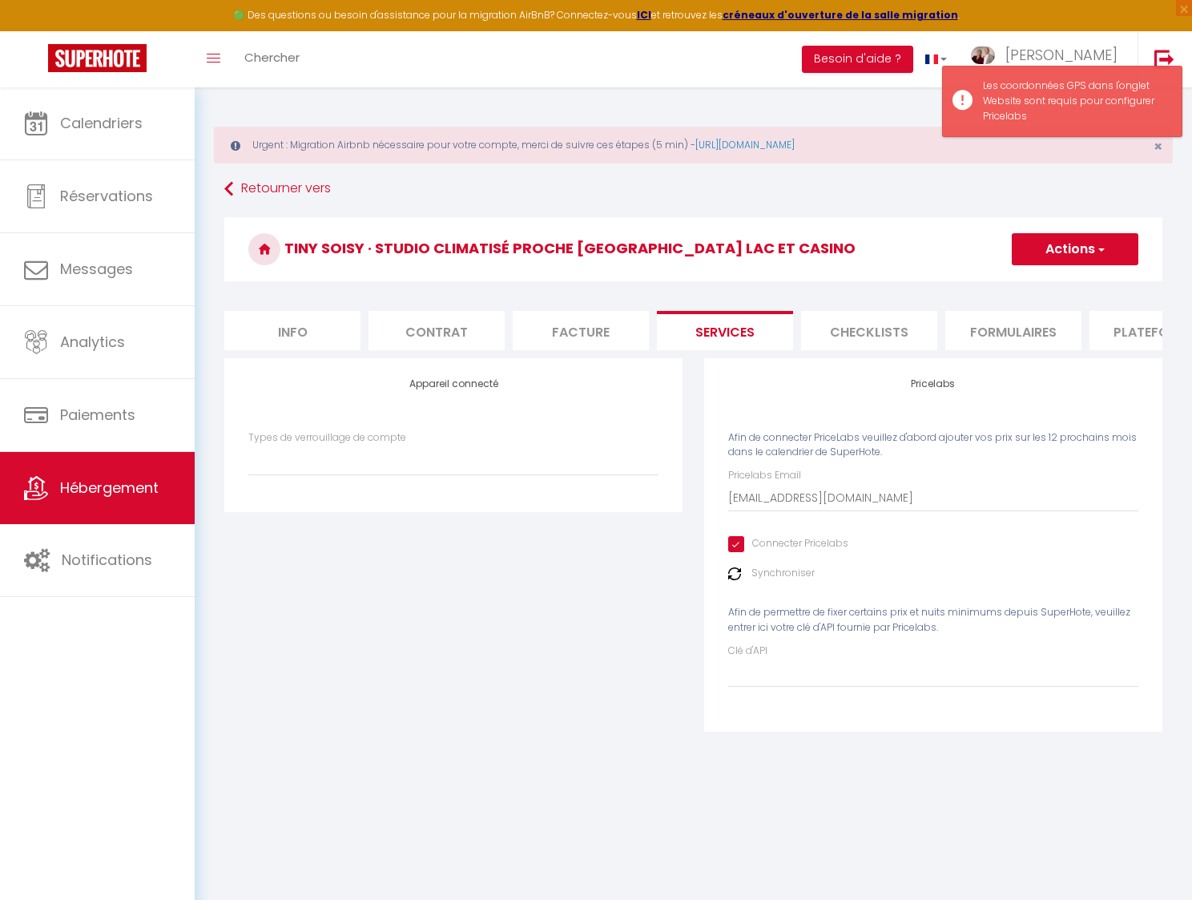
click at [880, 284] on div "Tiny Soisy · Studio climatisé proche [GEOGRAPHIC_DATA] lac et casino Actions En…" at bounding box center [693, 253] width 938 height 73
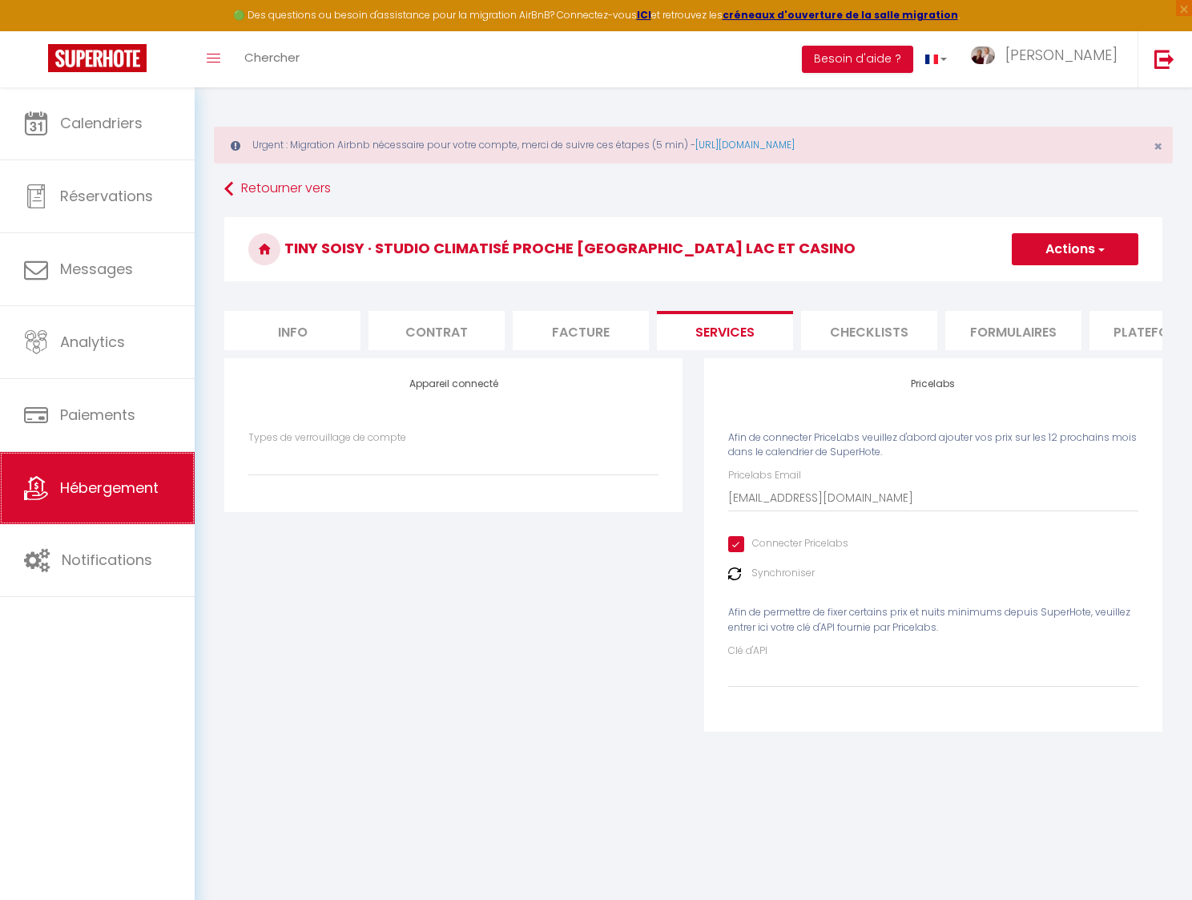
click at [97, 490] on span "Hébergement" at bounding box center [109, 487] width 99 height 20
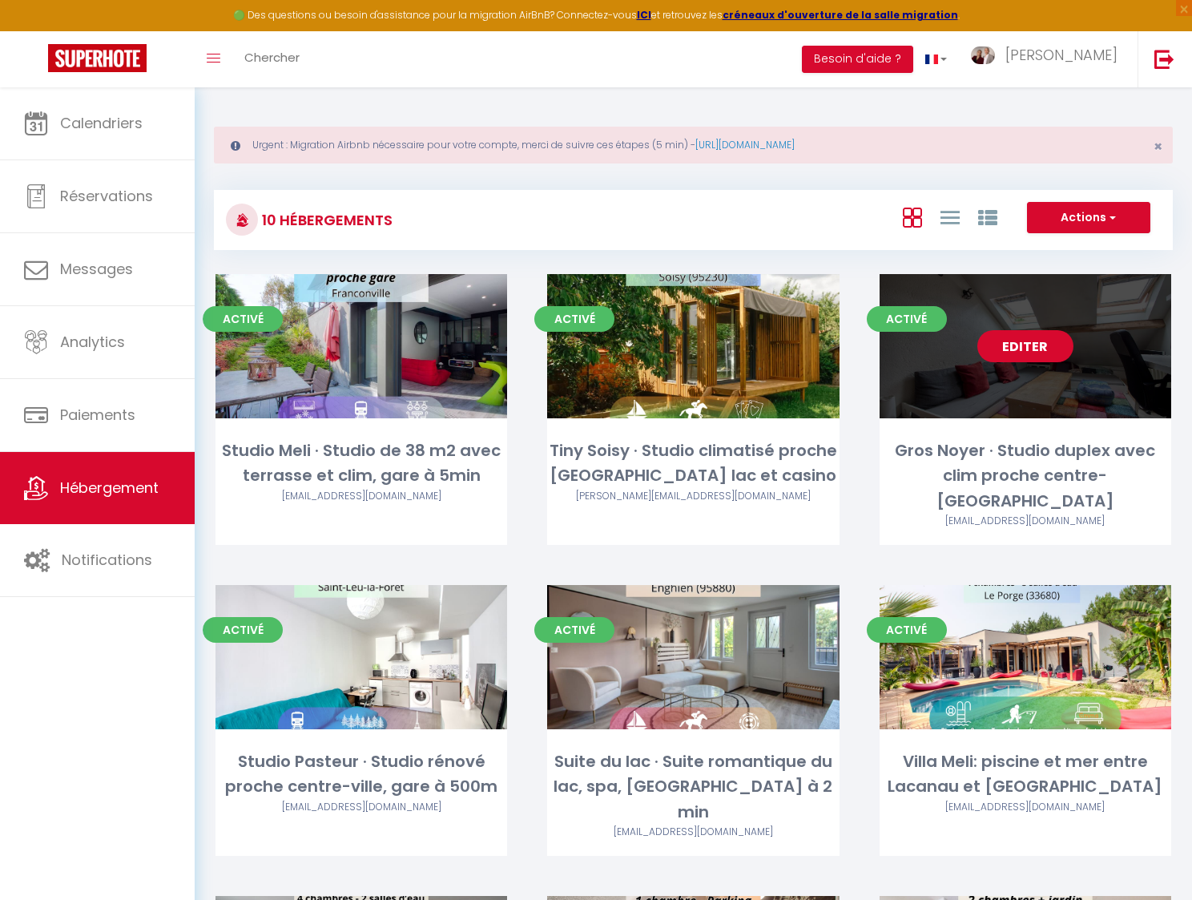
click at [1025, 344] on link "Editer" at bounding box center [1025, 346] width 96 height 32
select select "3"
select select "2"
select select "1"
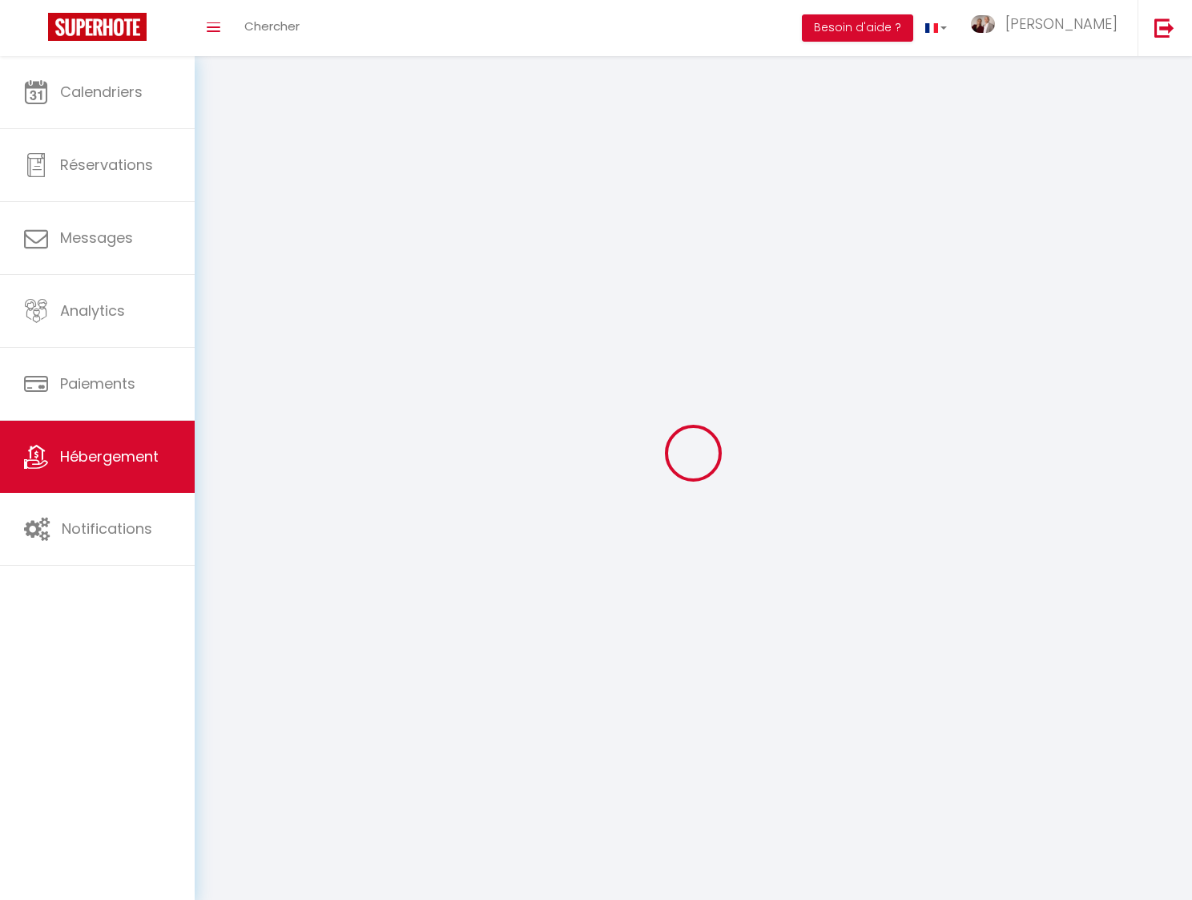
select select
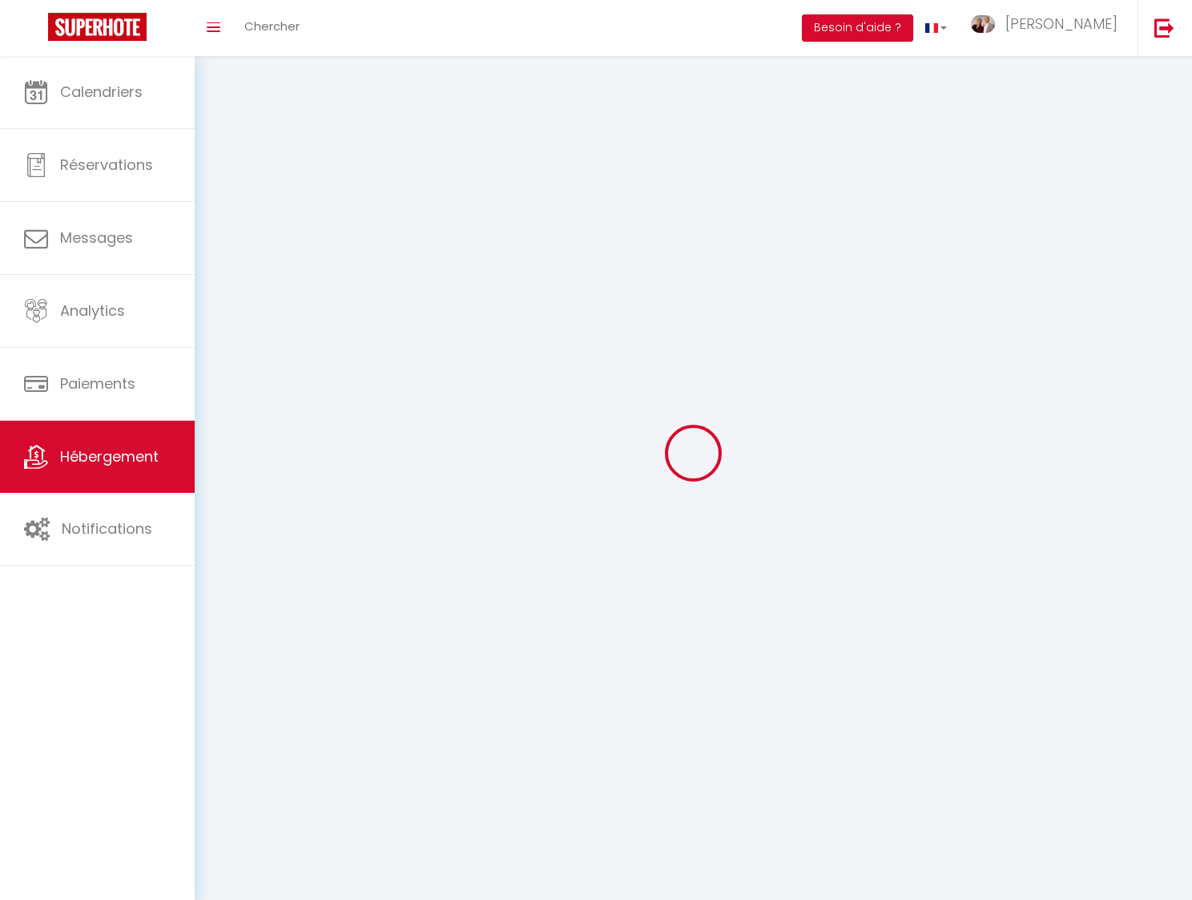
checkbox input "false"
select select
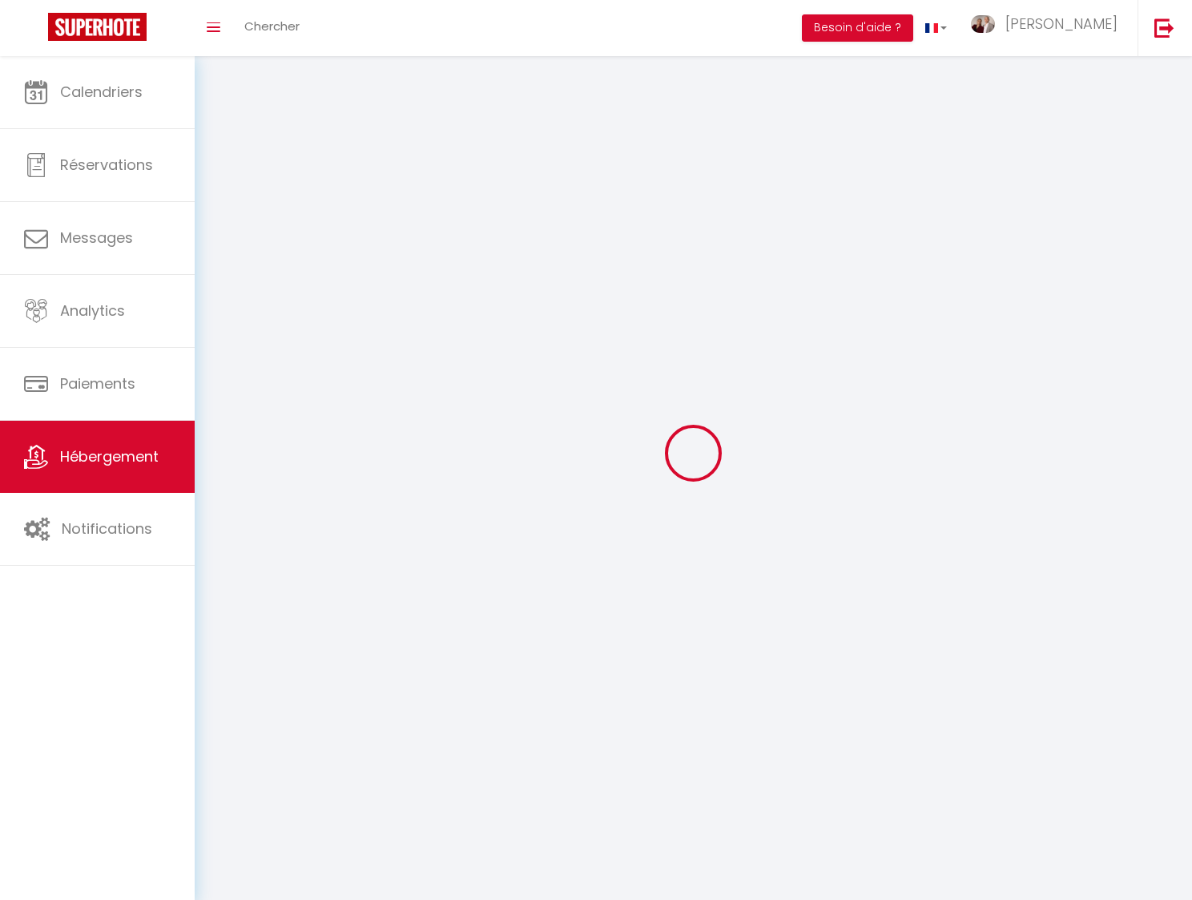
select select
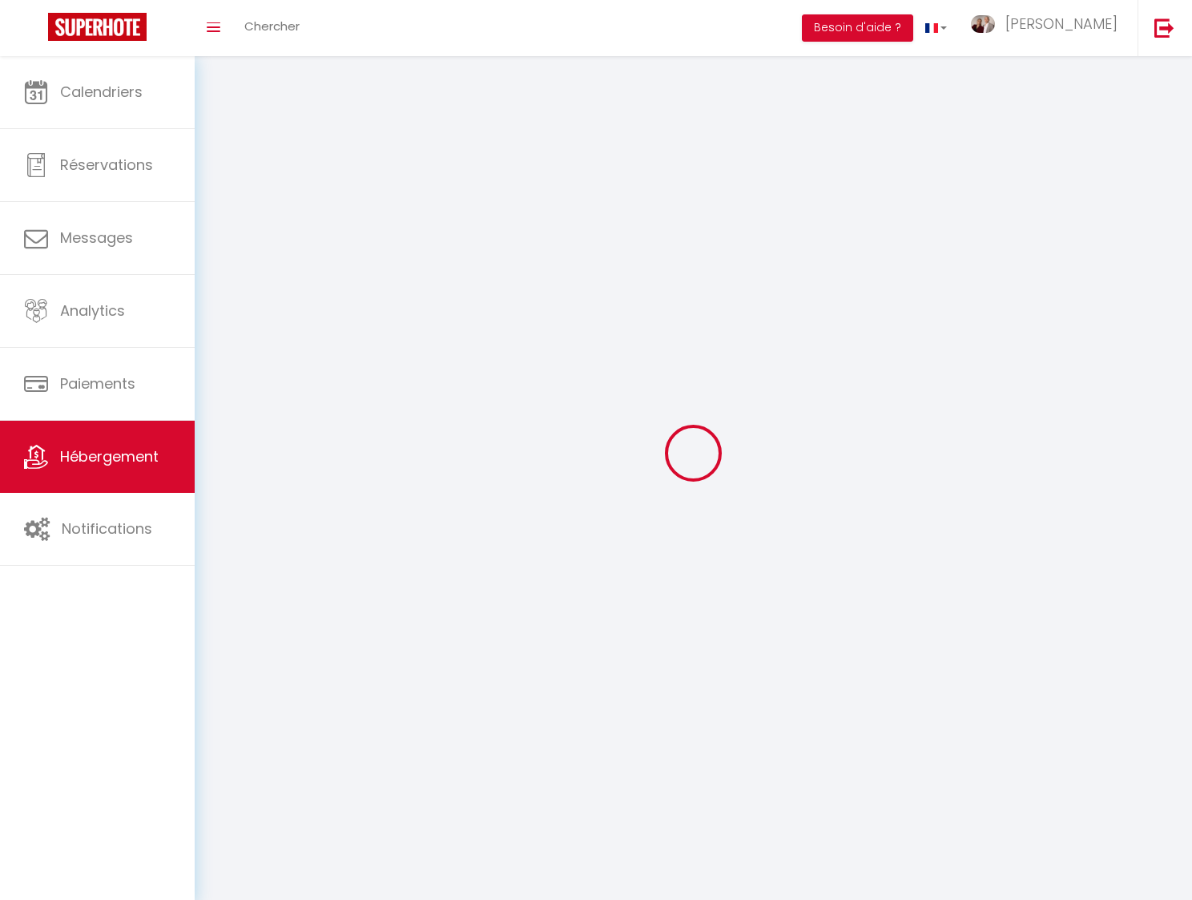
select select
checkbox input "false"
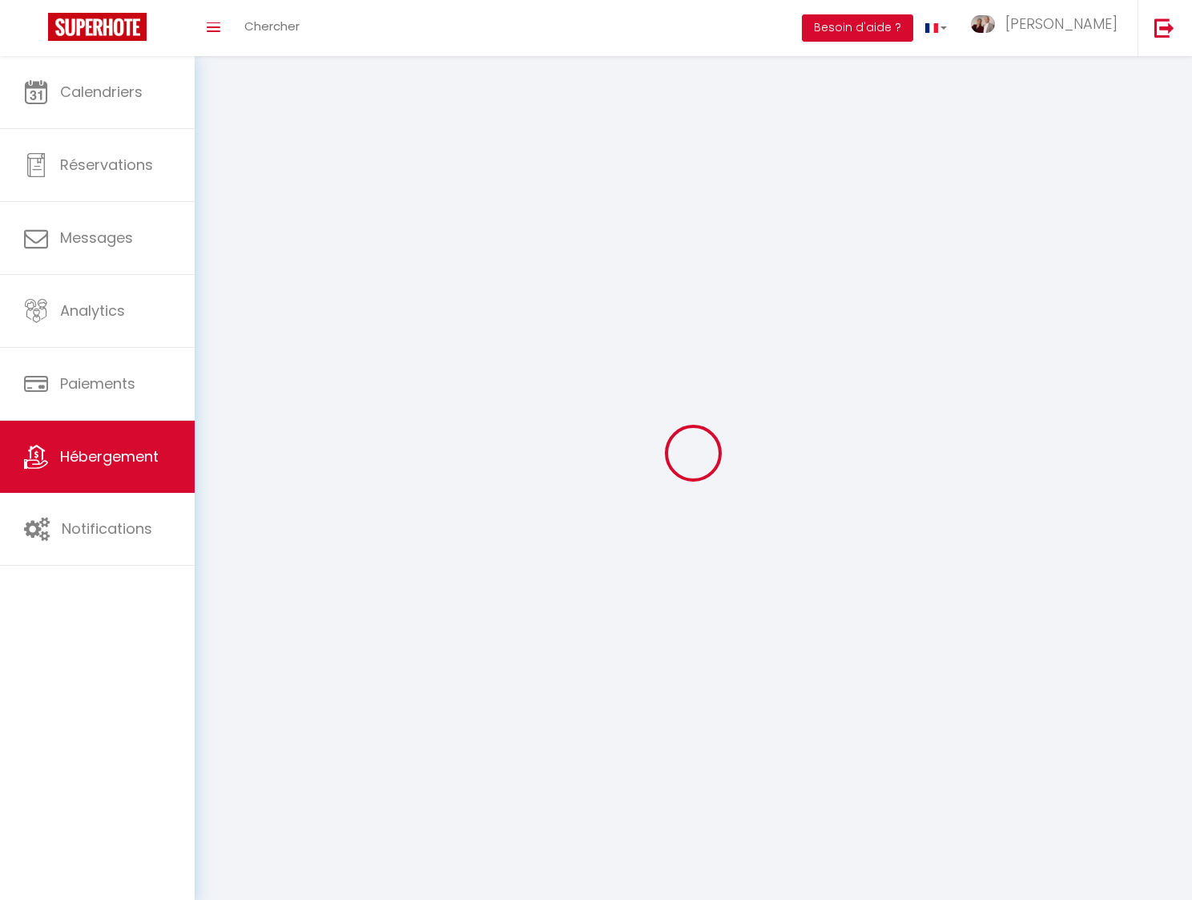
select select
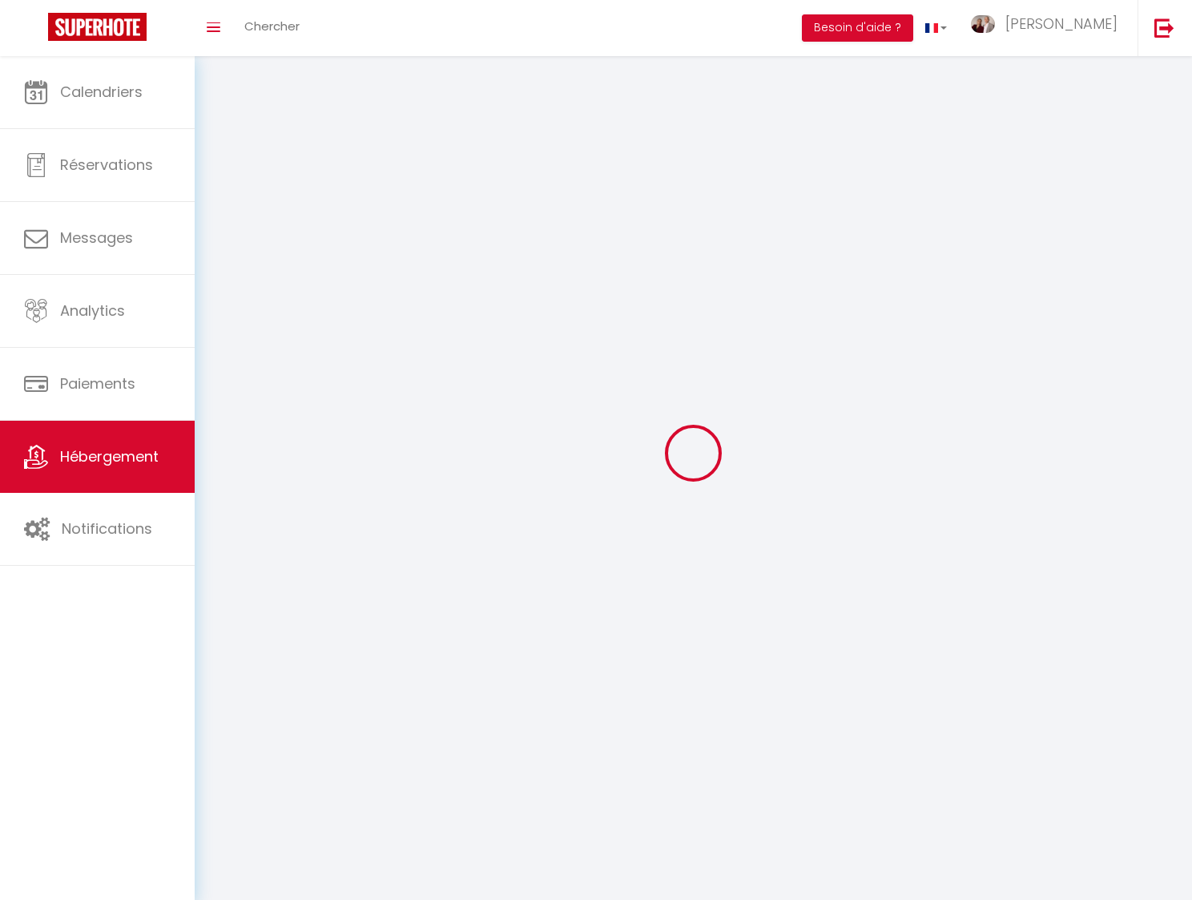
select select
checkbox input "false"
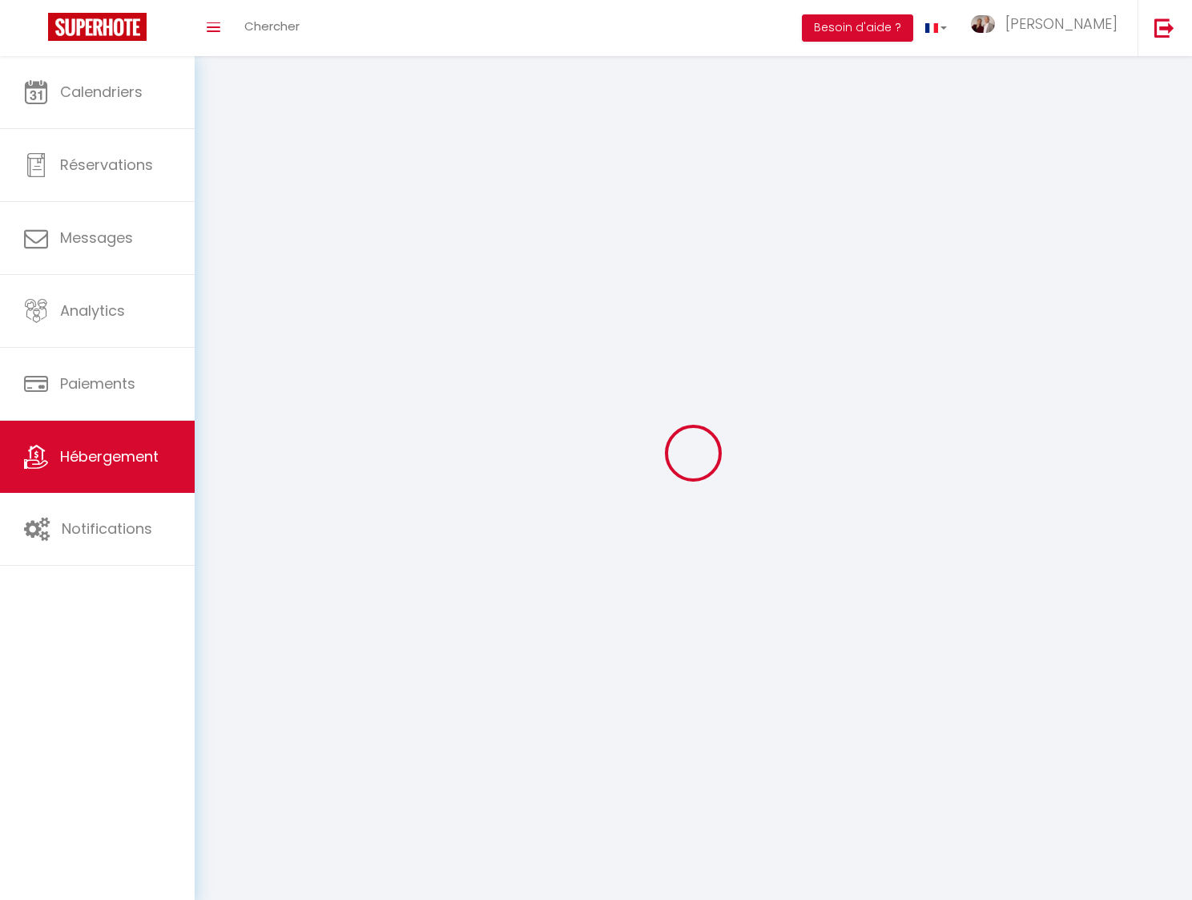
checkbox input "false"
select select
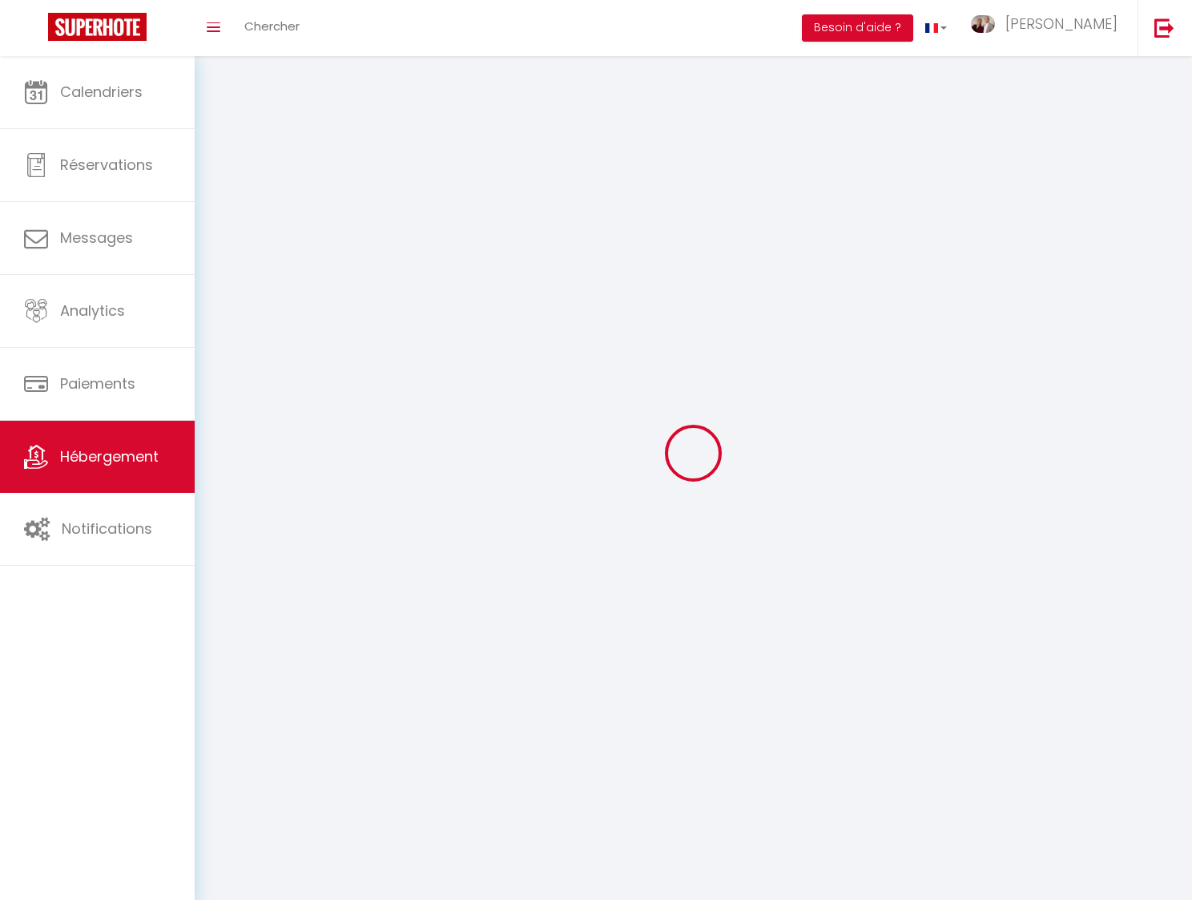
select select
checkbox input "false"
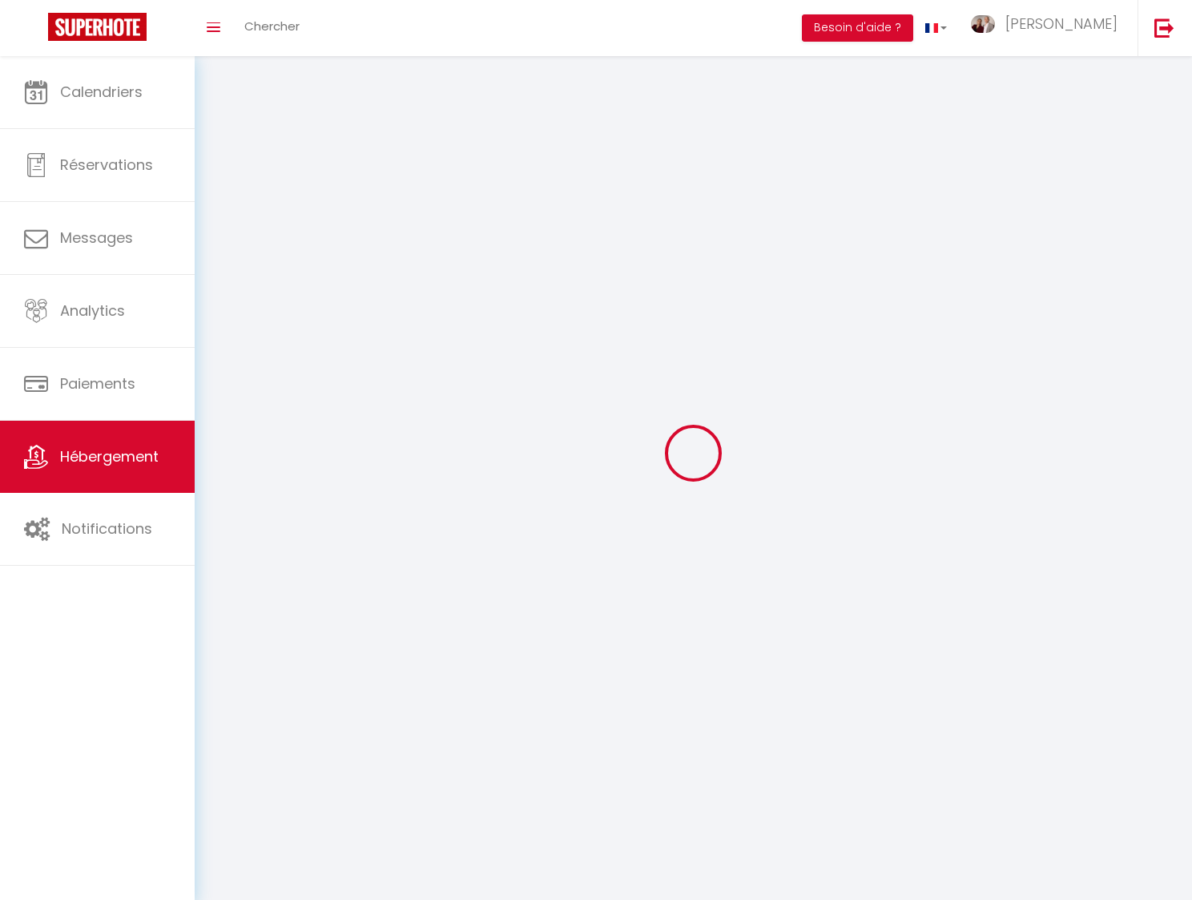
checkbox input "false"
select select
select select "1"
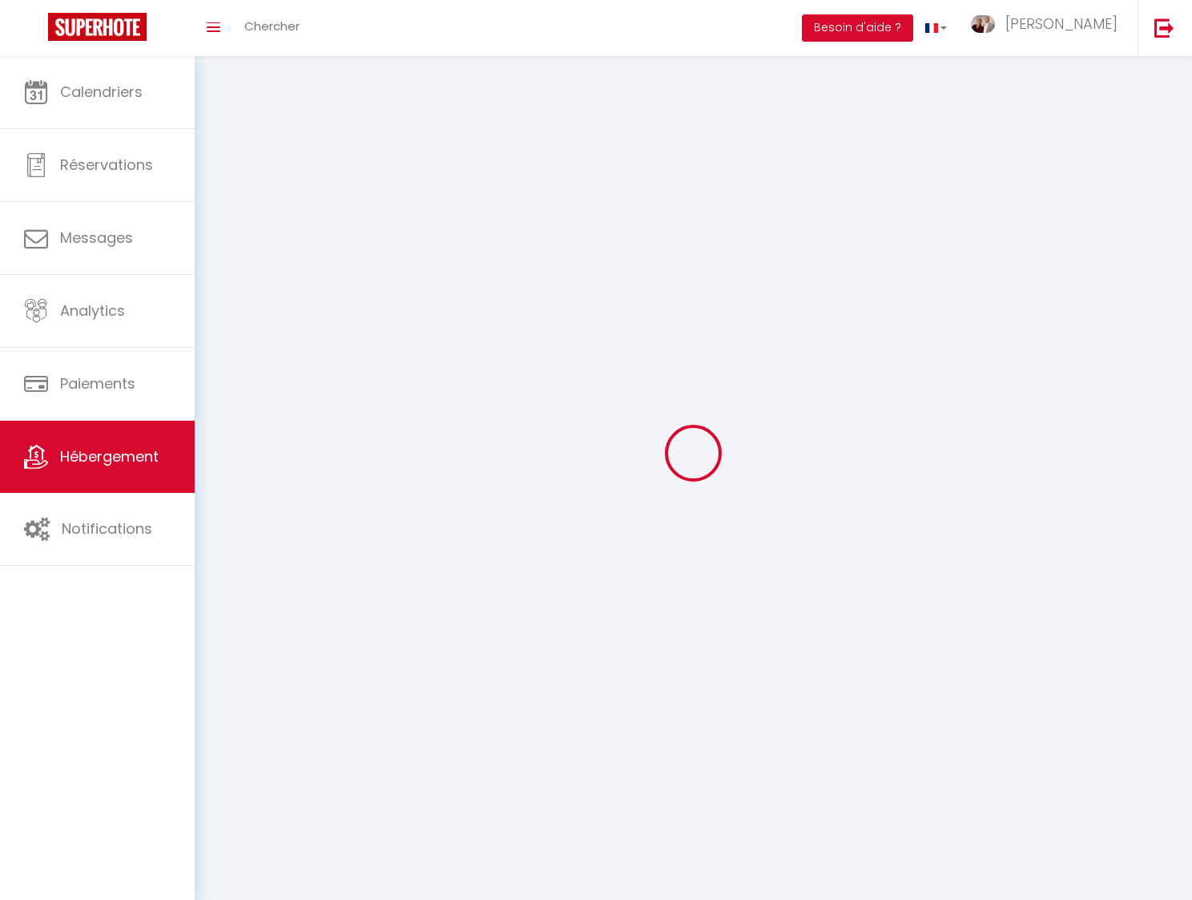
select select
select select "28"
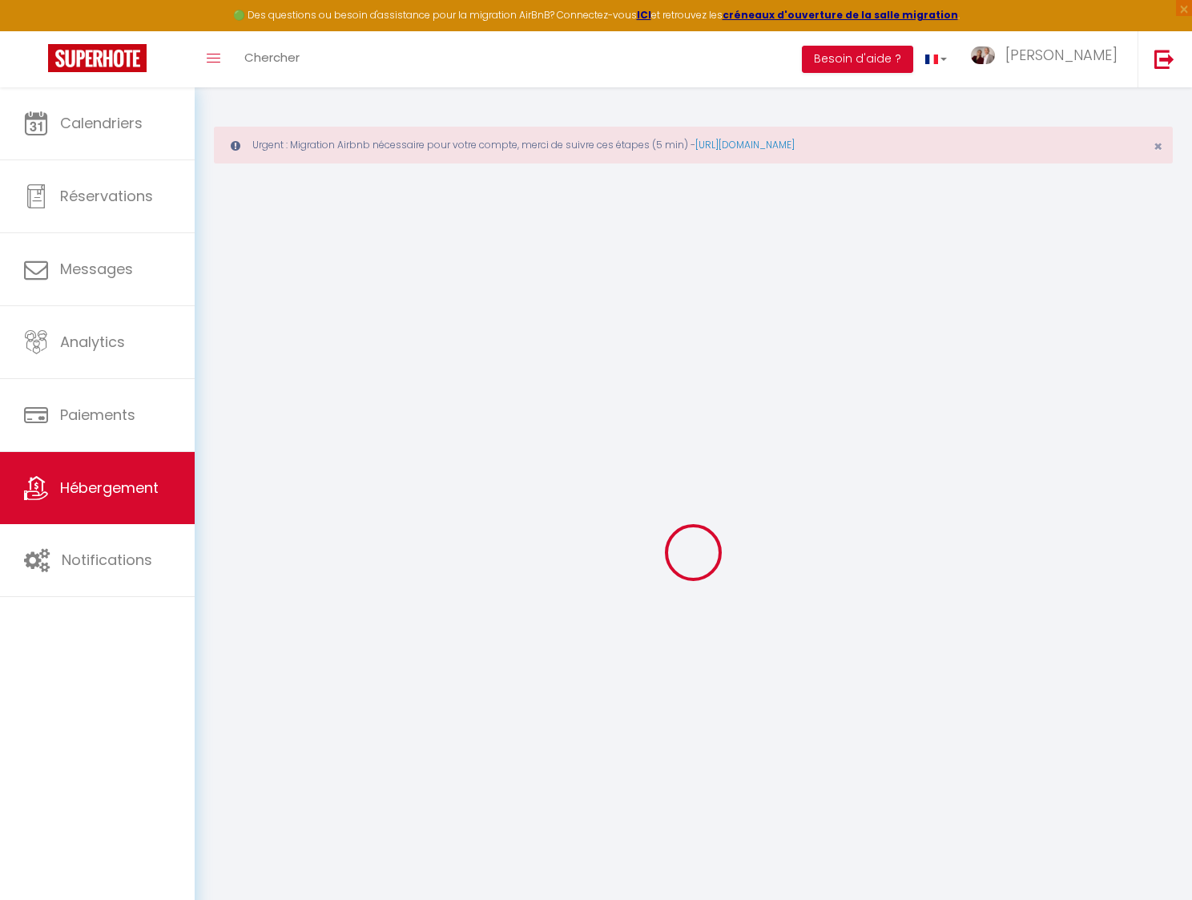
select select
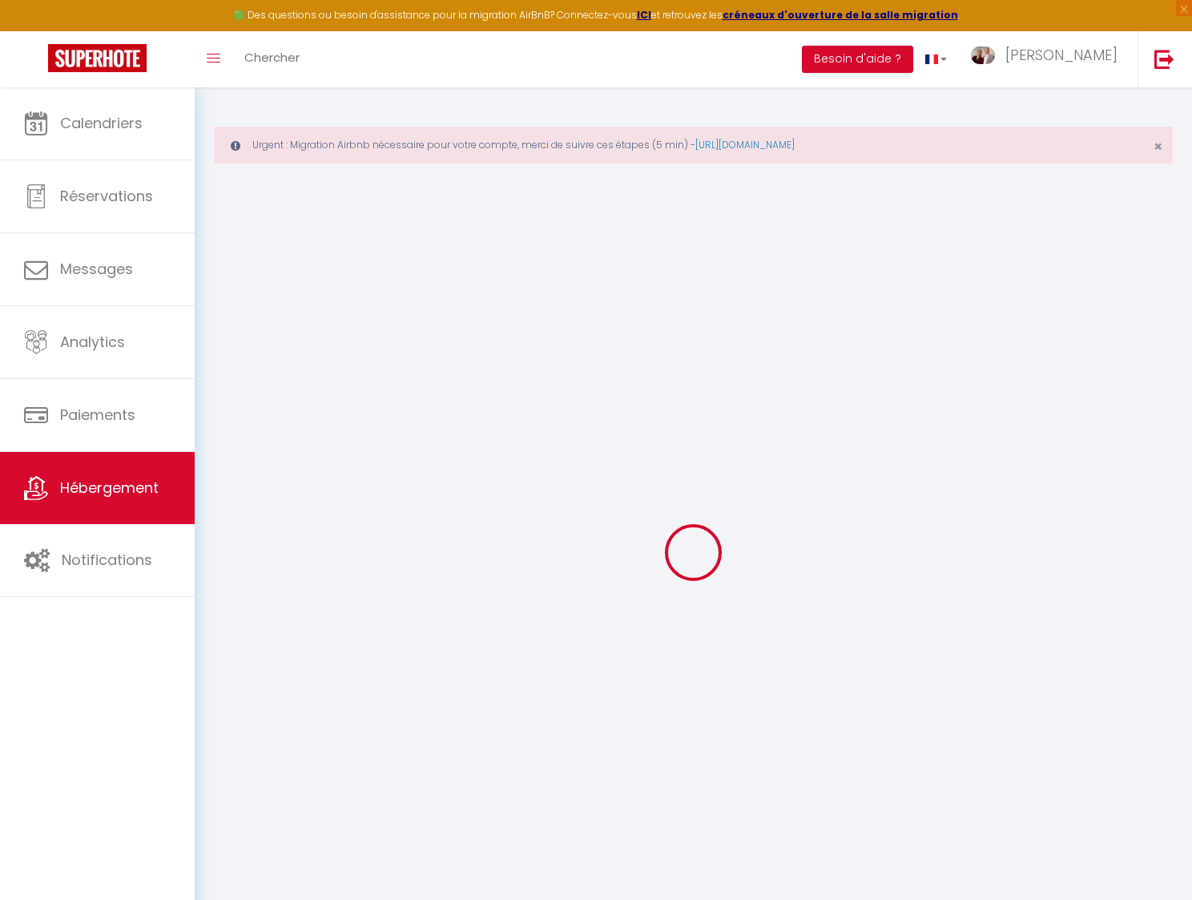
select select
checkbox input "false"
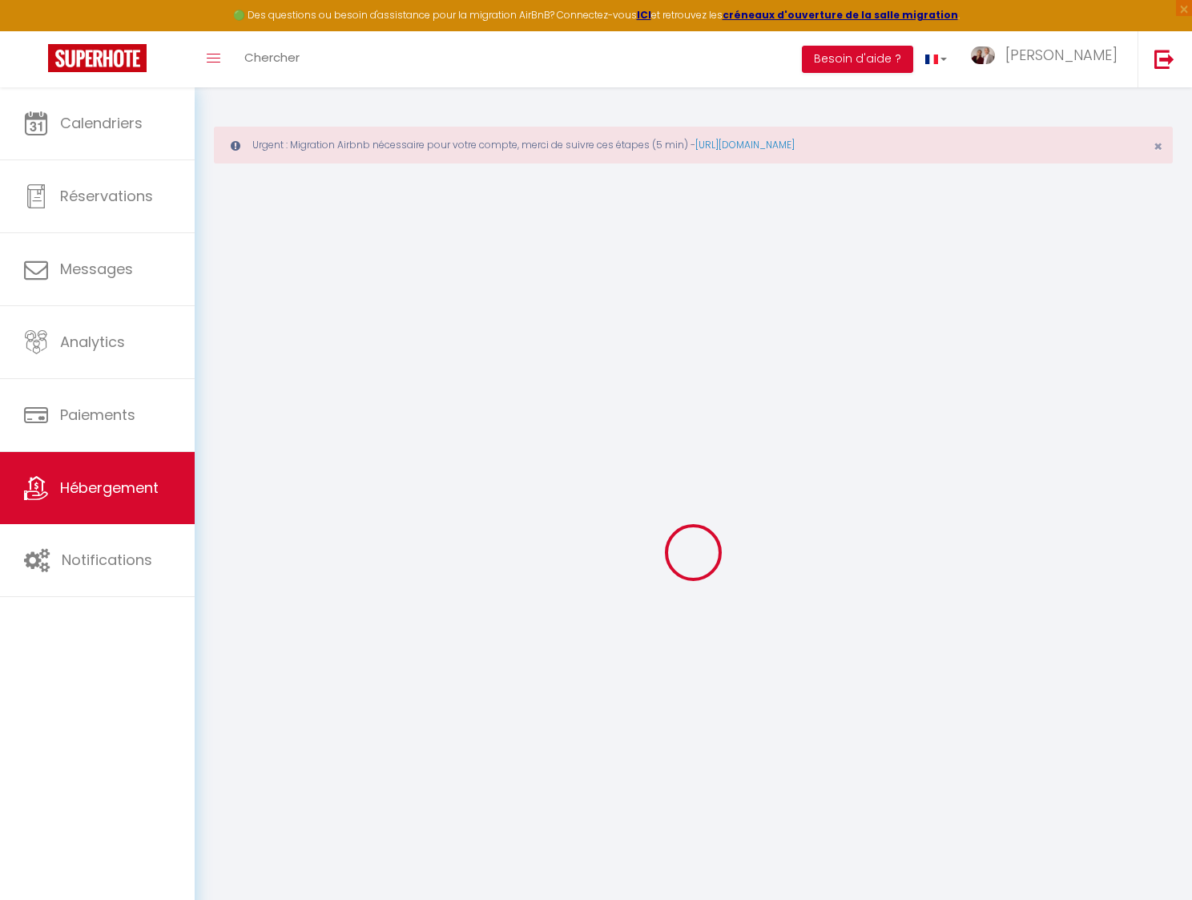
select select
type input "Gros Noyer · Studio duplex avec clim proche centre-[GEOGRAPHIC_DATA]"
type input "[PERSON_NAME]"
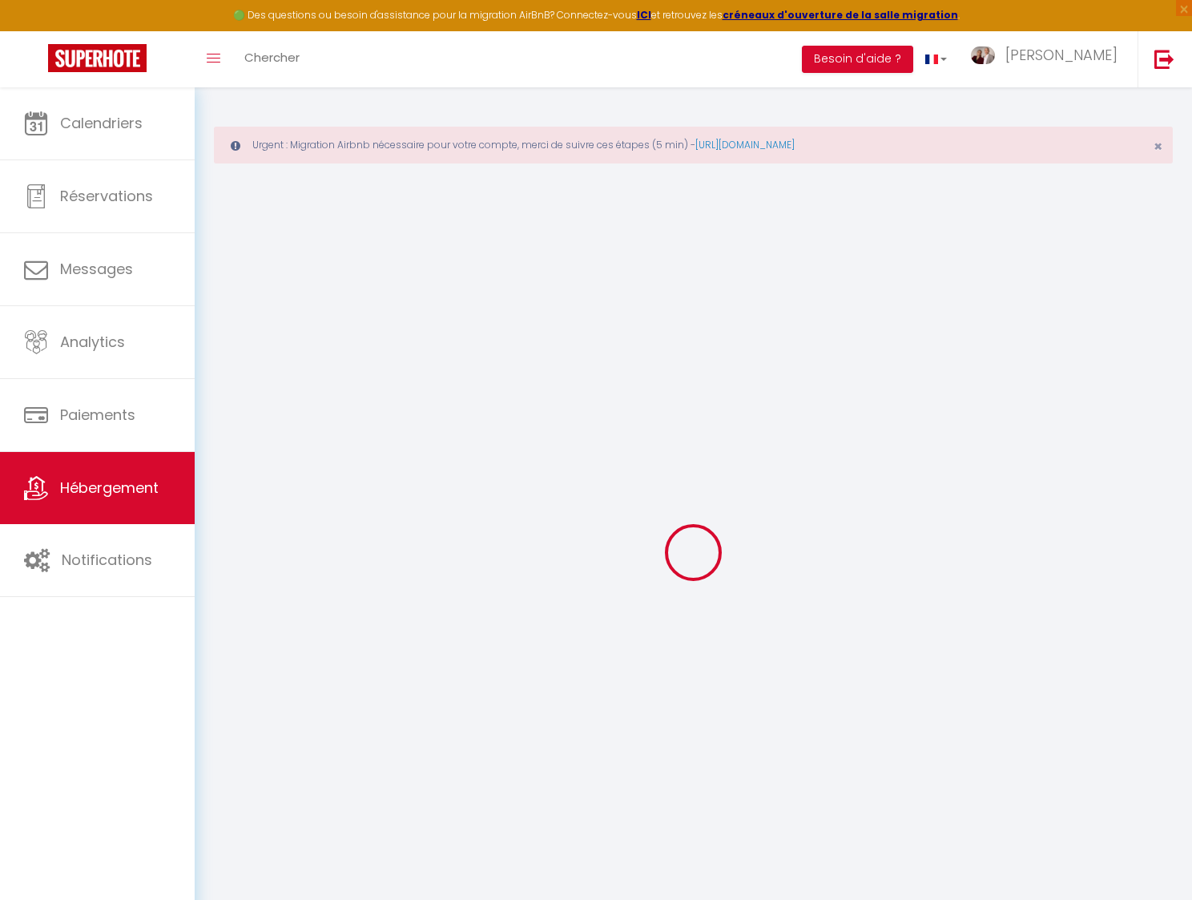
type input "[STREET_ADDRESS]"
type input "95390"
type input "Saint-Prix"
type input "49"
type input "5"
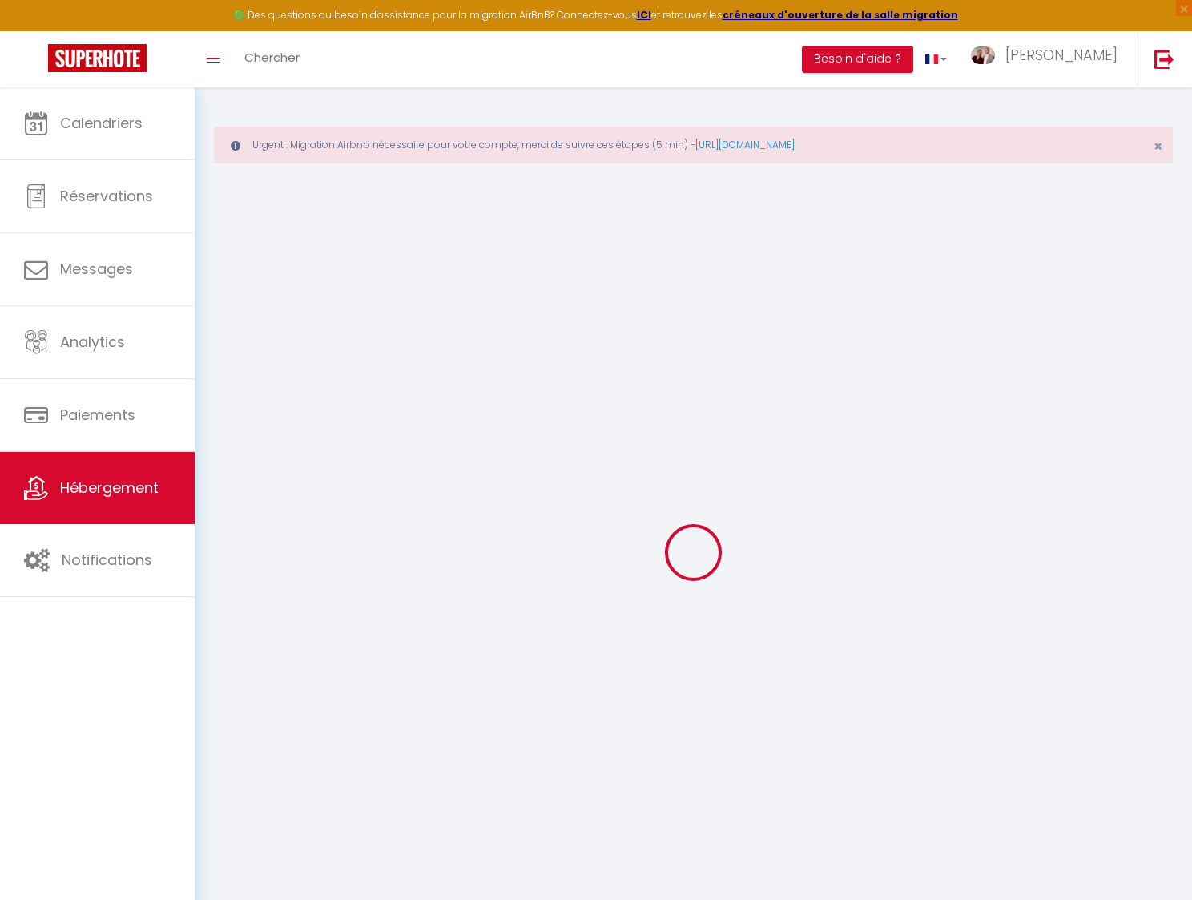
type input "35"
type input "16.25"
type input "13"
type input "200"
select select
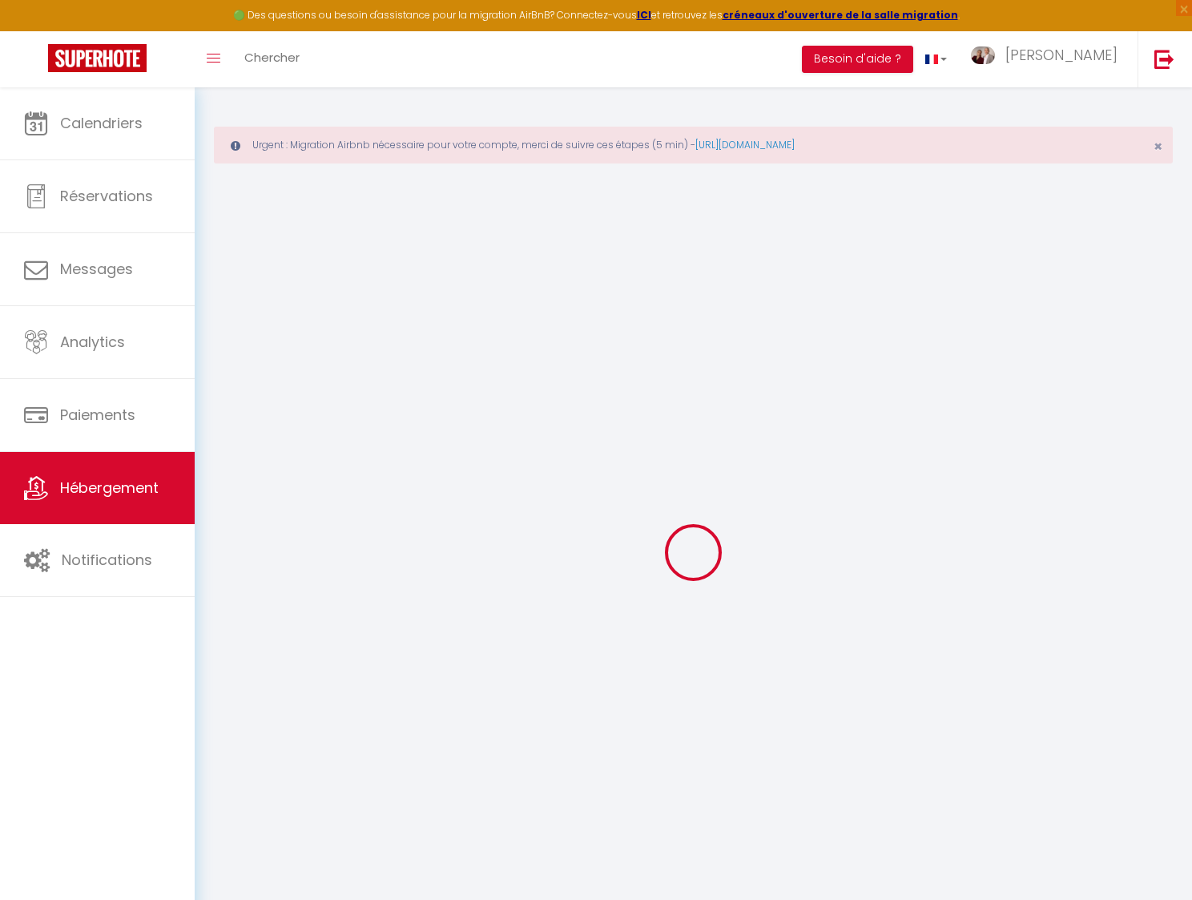
select select
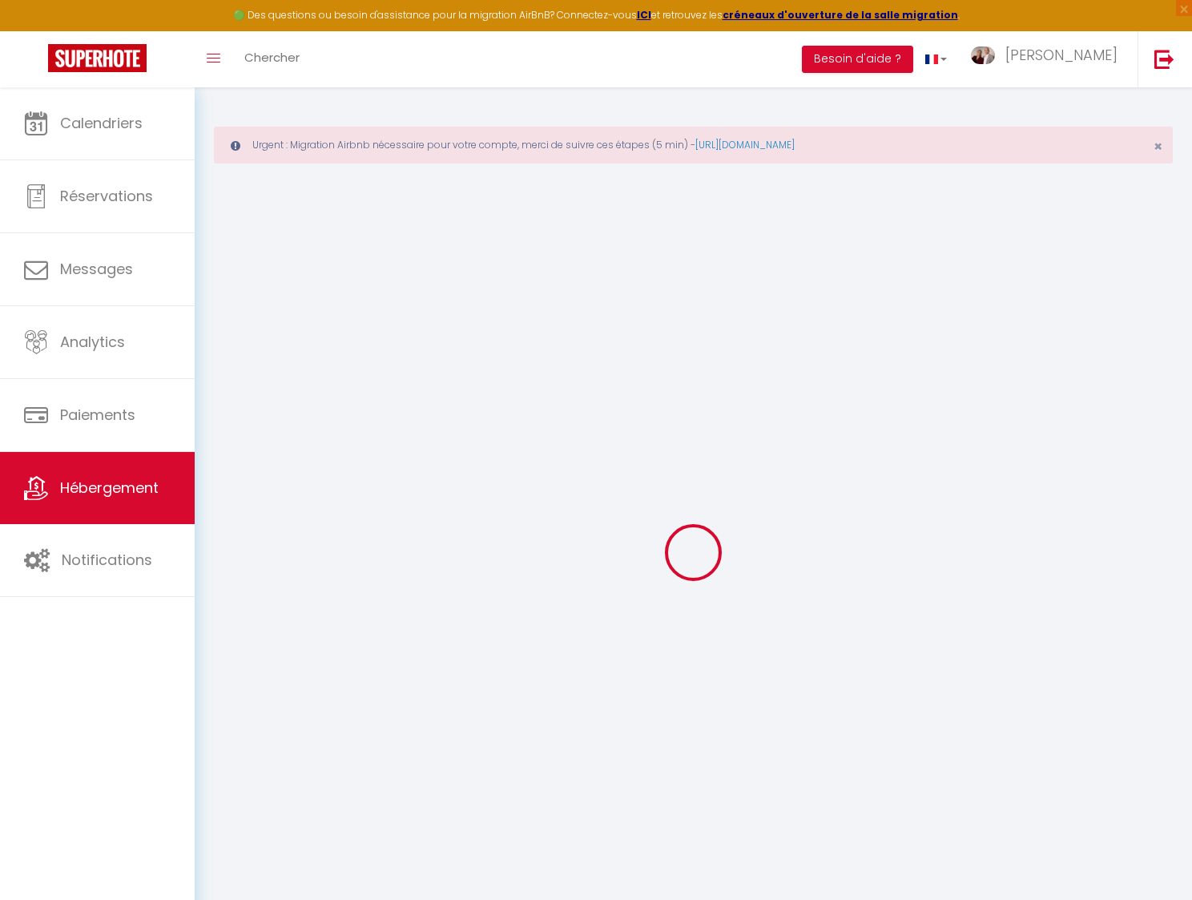
type input "[STREET_ADDRESS]"
type input "95390"
type input "Saint-Prix"
type input "[EMAIL_ADDRESS][DOMAIN_NAME]"
select select
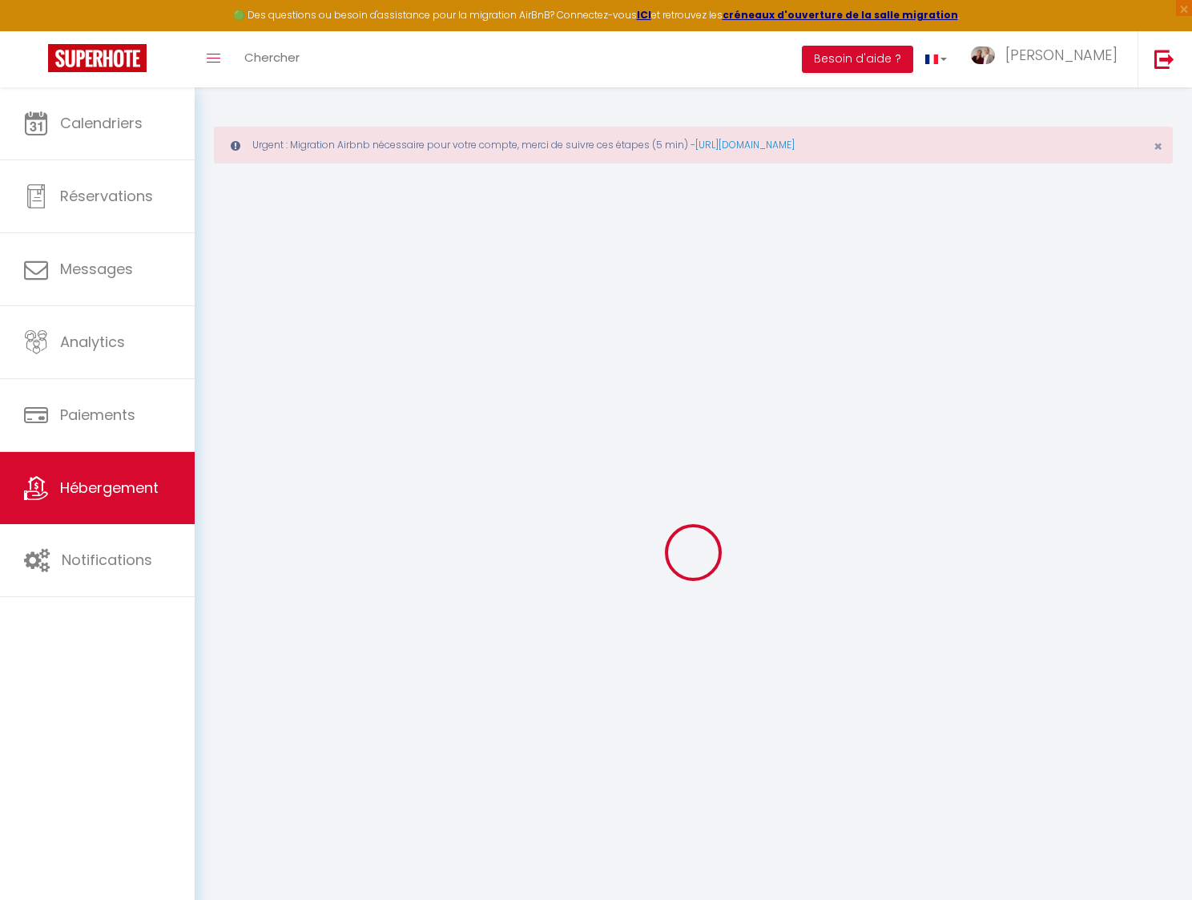
checkbox input "false"
radio input "true"
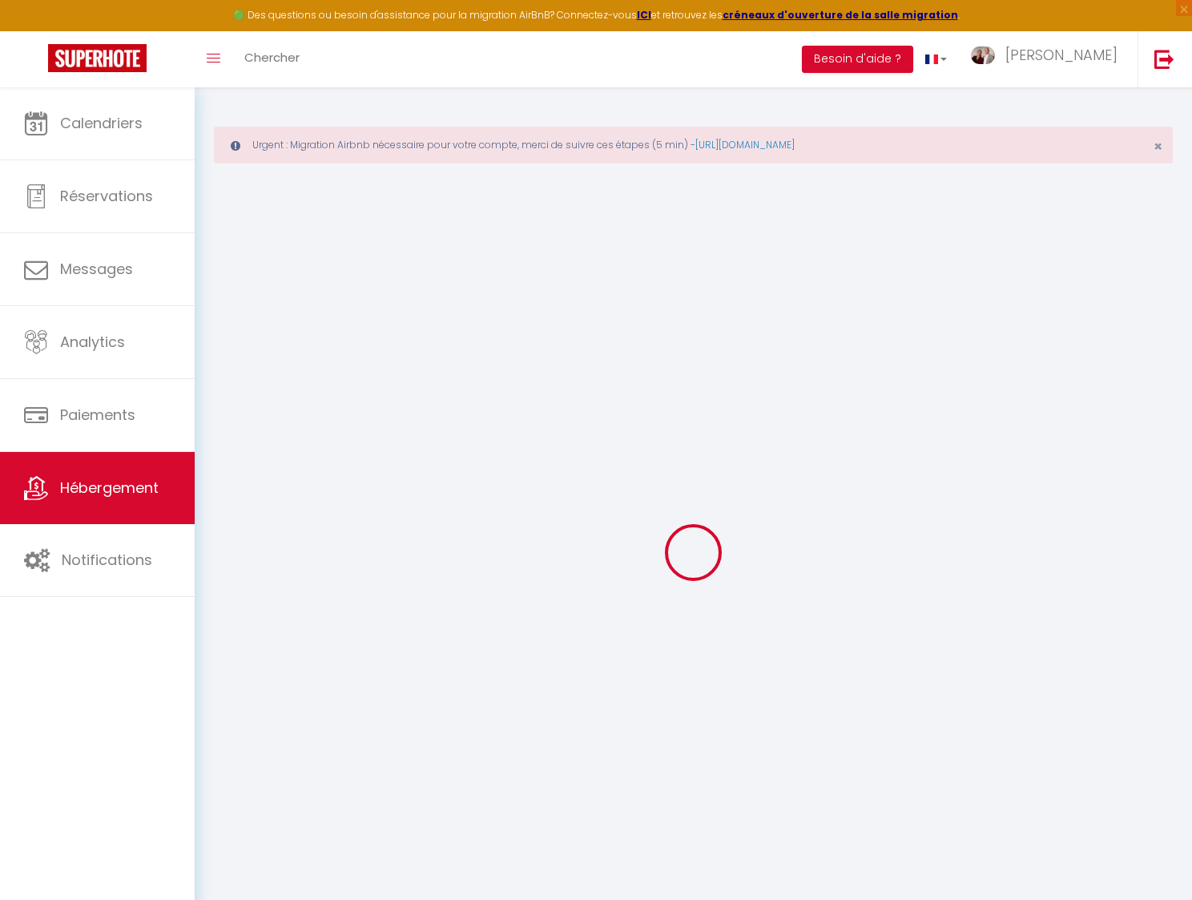
type input "30"
type input "0"
select select
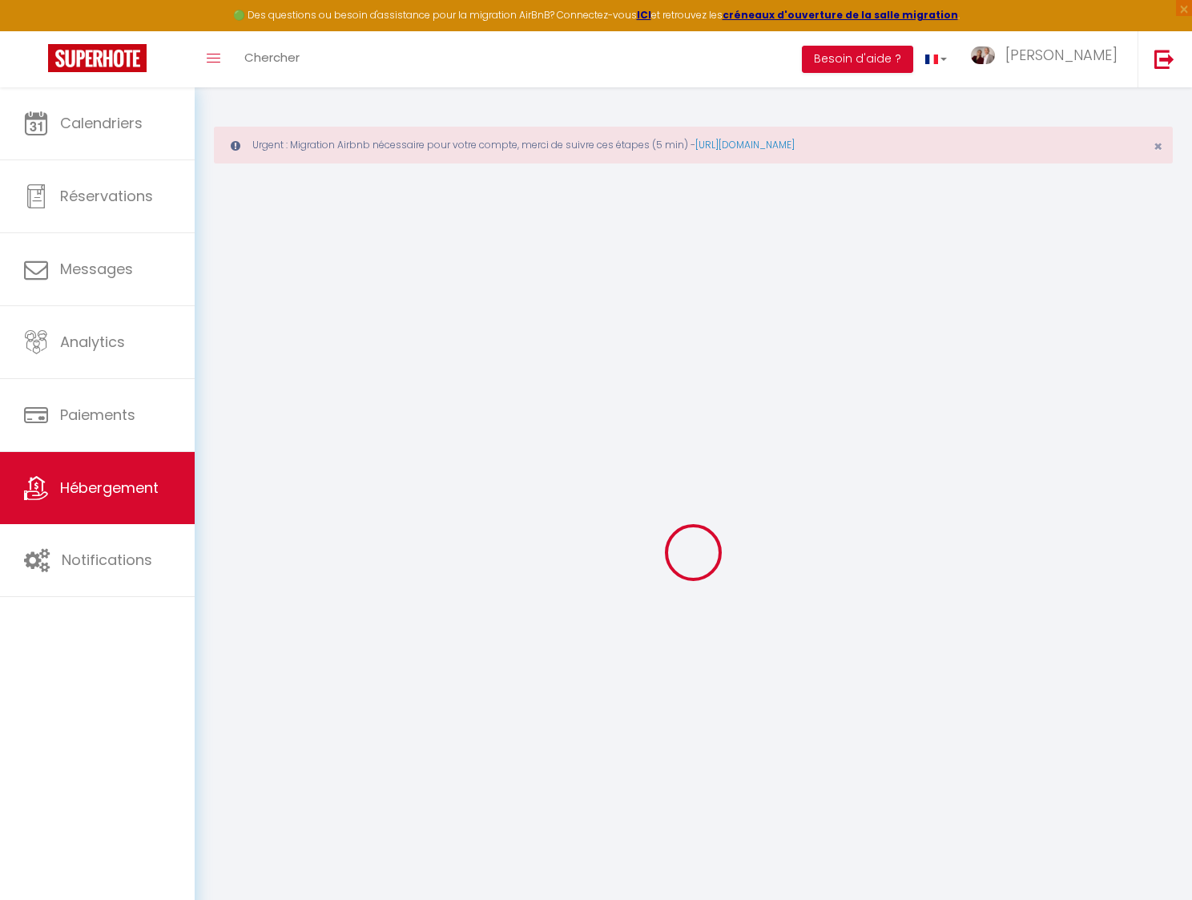
select select
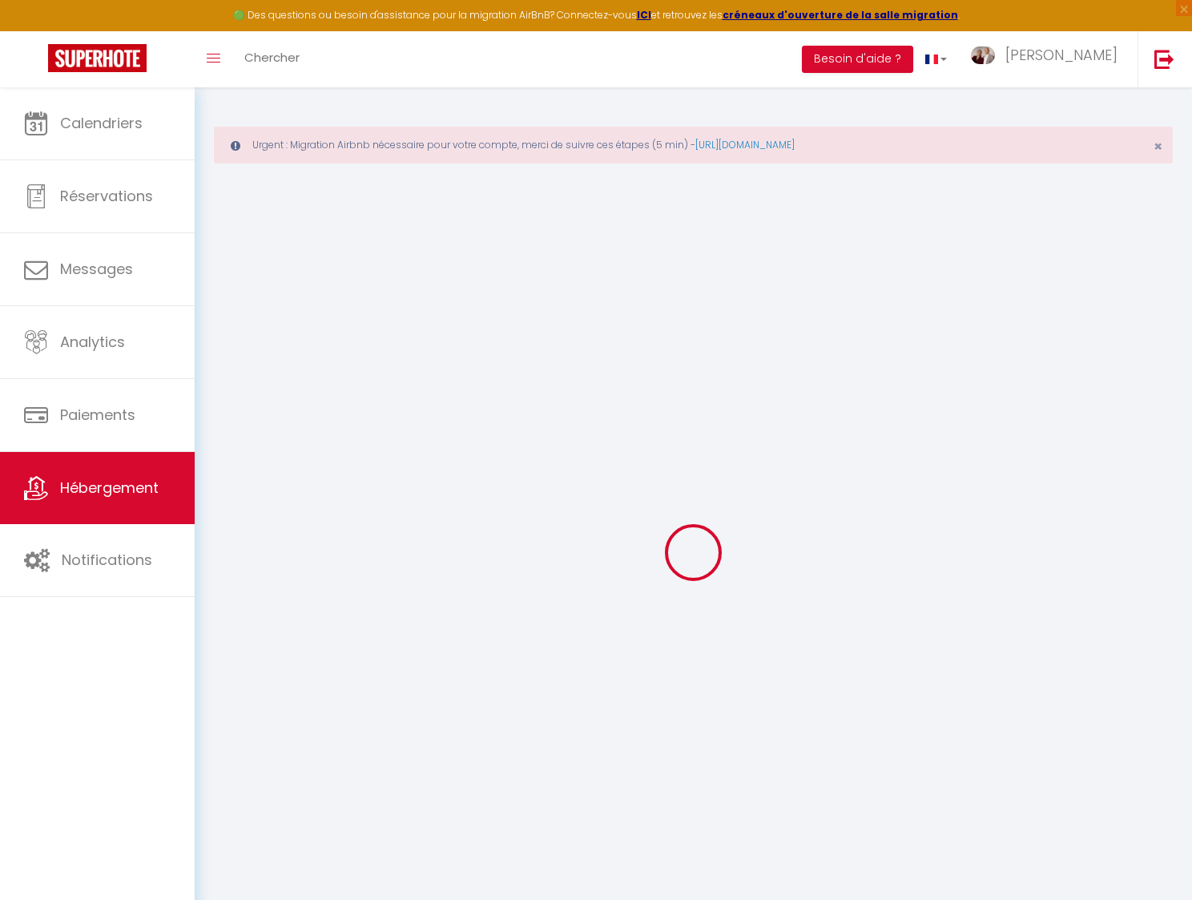
select select
checkbox input "false"
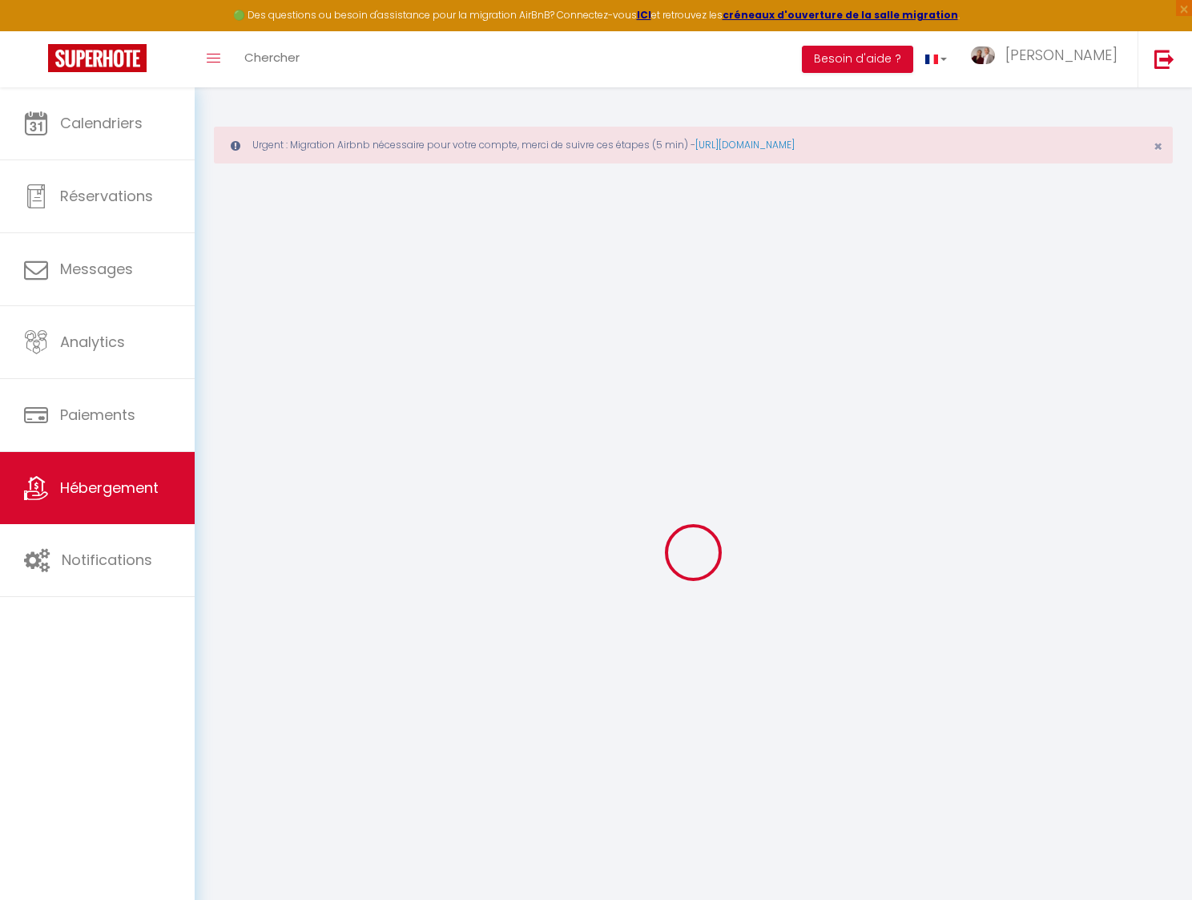
select select
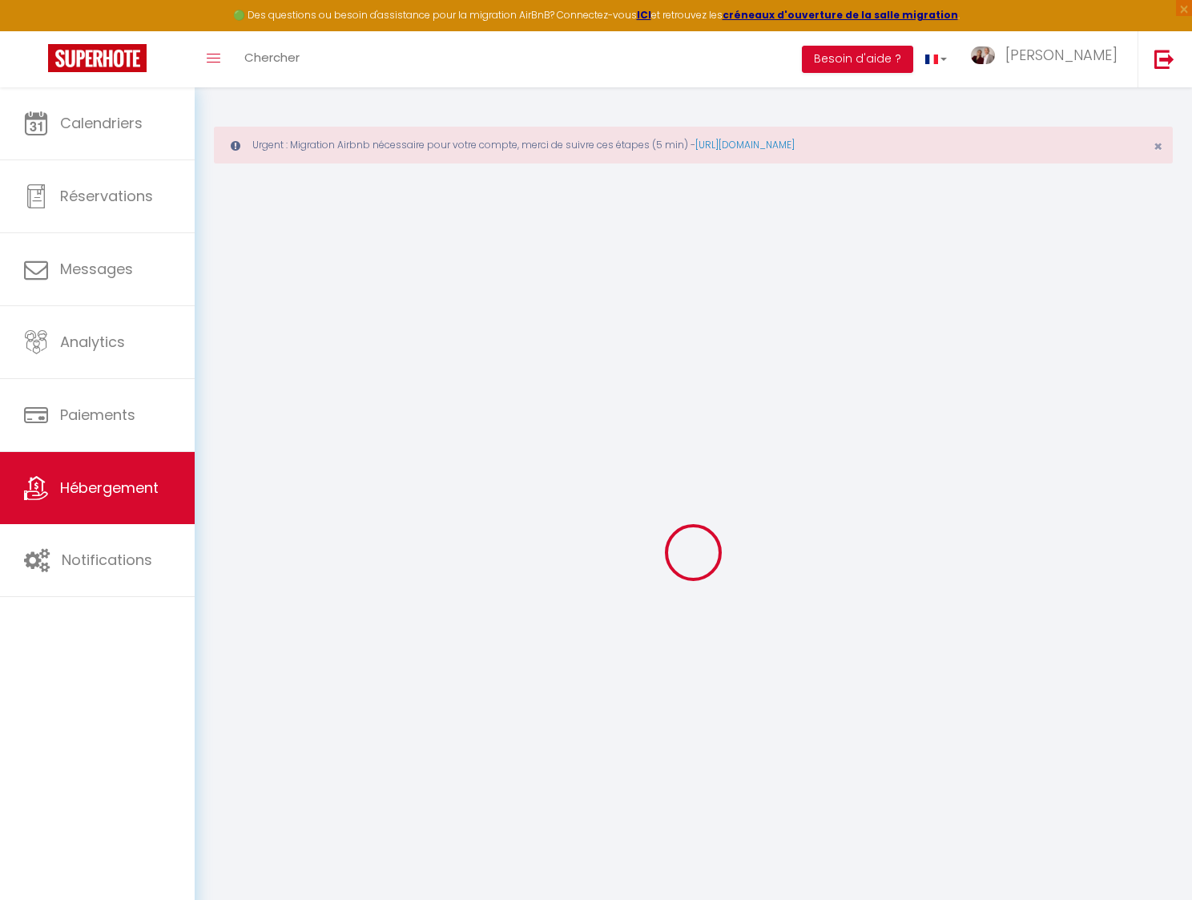
select select
checkbox input "false"
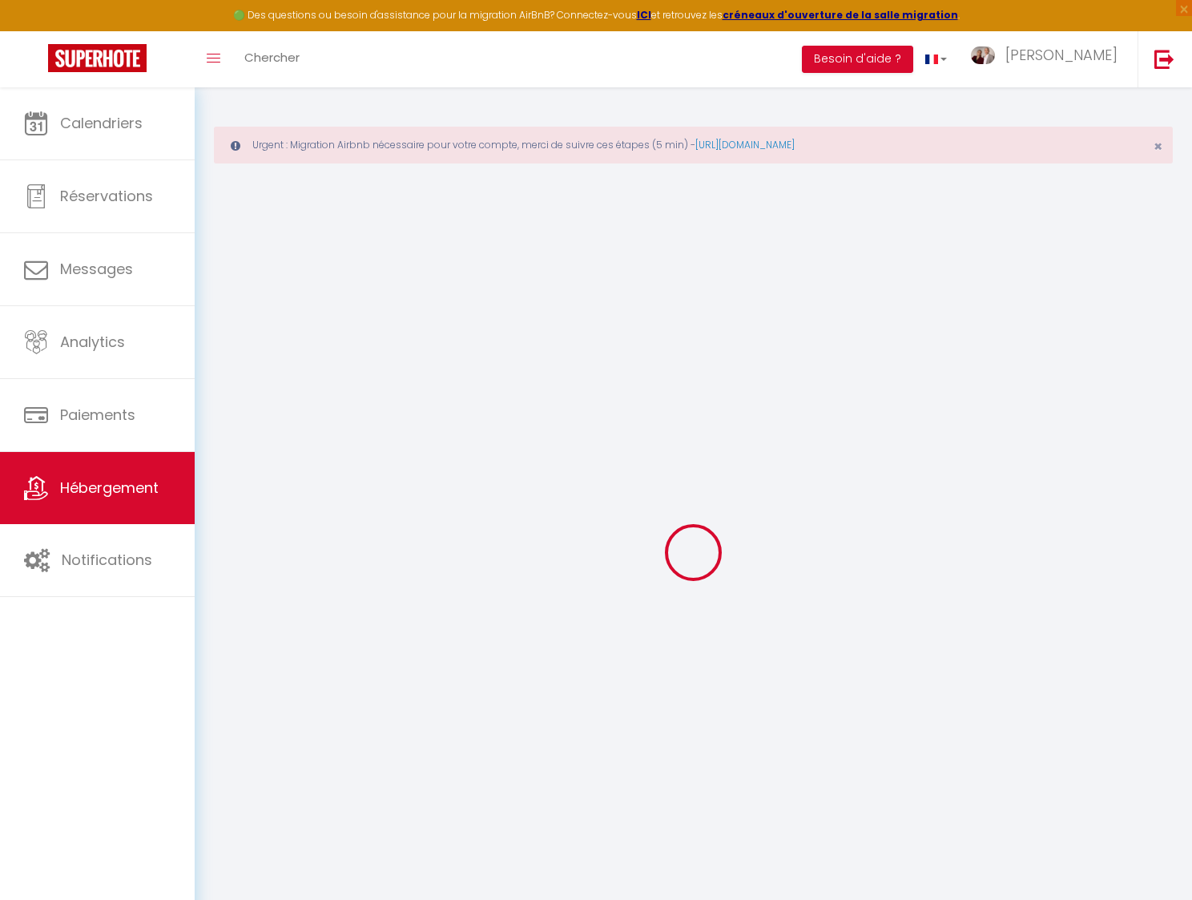
checkbox input "false"
select select
checkbox input "false"
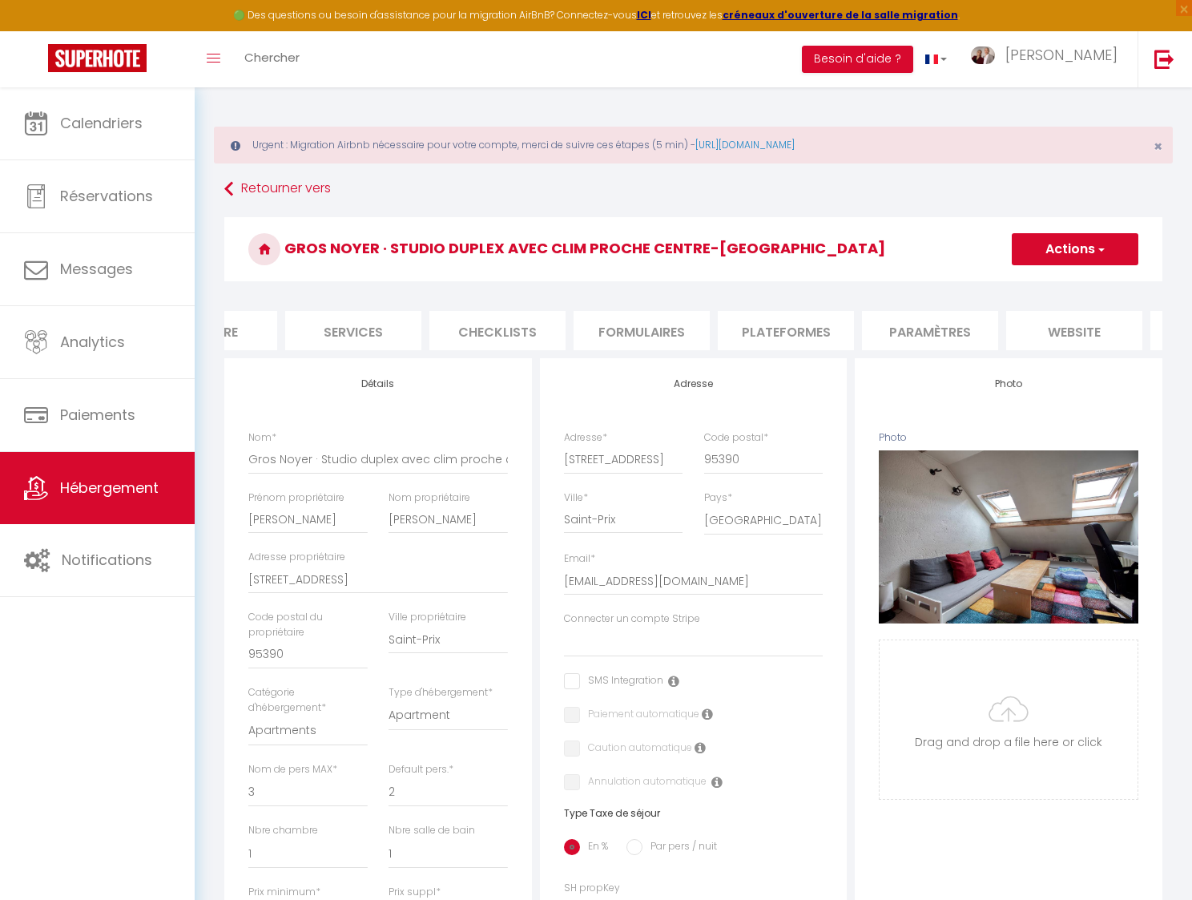
scroll to position [0, 373]
click at [1070, 332] on li "website" at bounding box center [1073, 330] width 136 height 39
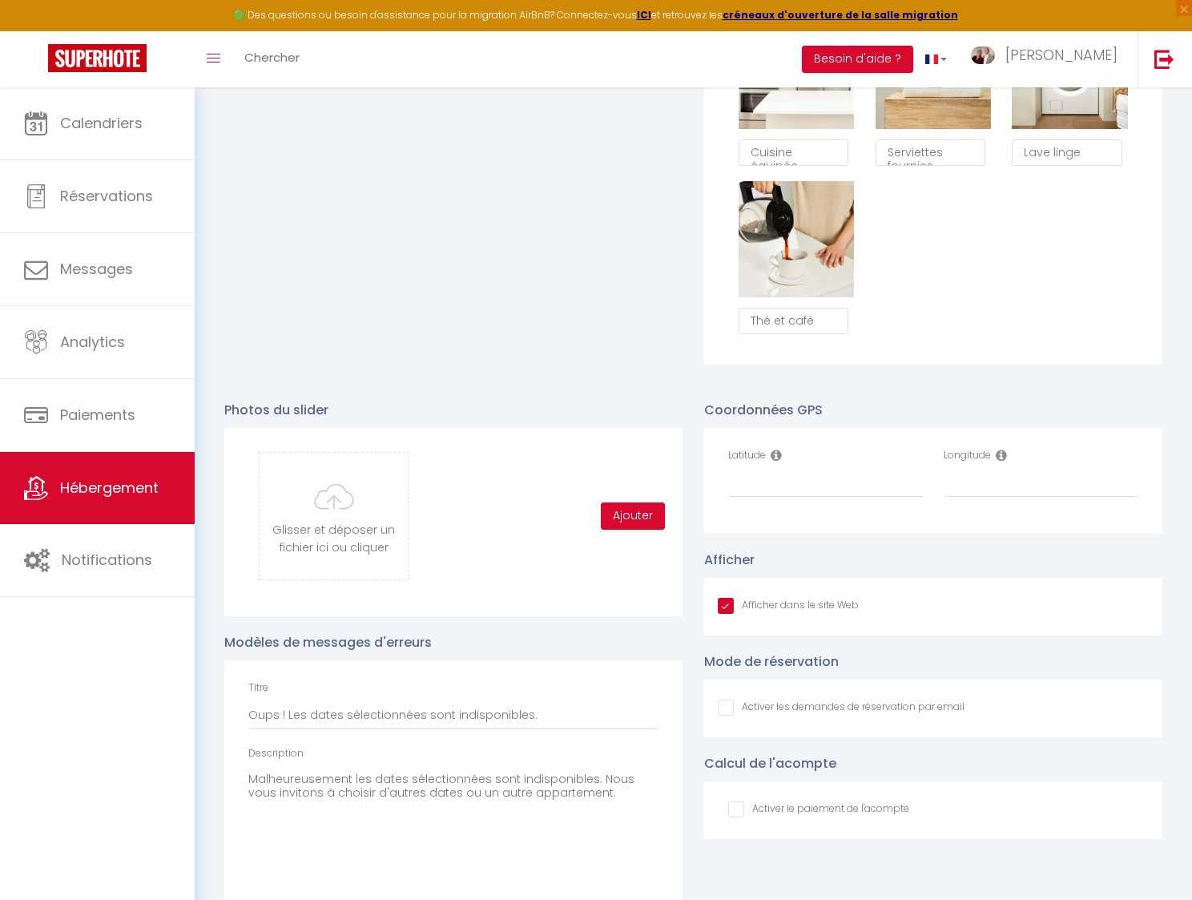
scroll to position [1529, 0]
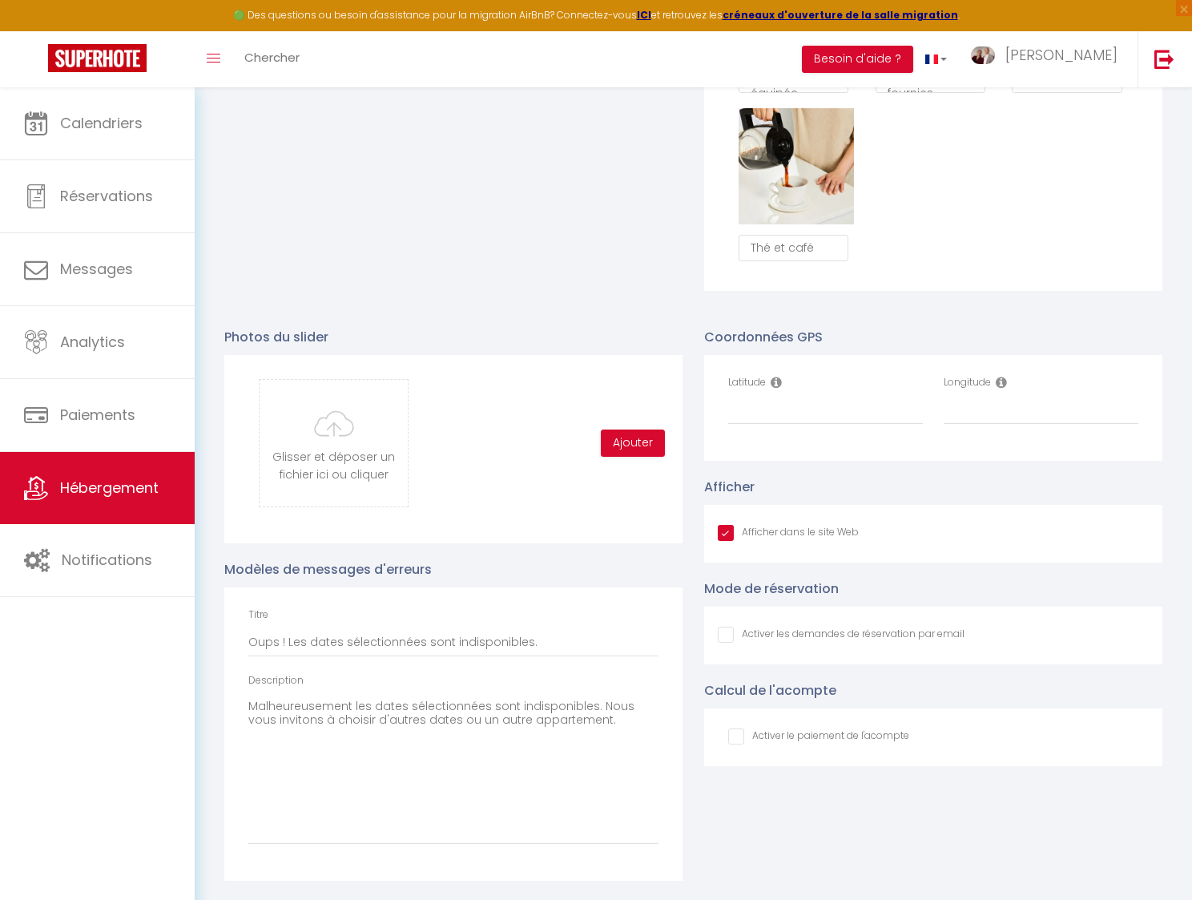
click at [777, 380] on icon at bounding box center [776, 382] width 11 height 13
click at [780, 411] on input "Latitude" at bounding box center [825, 410] width 195 height 29
